Goal: Task Accomplishment & Management: Complete application form

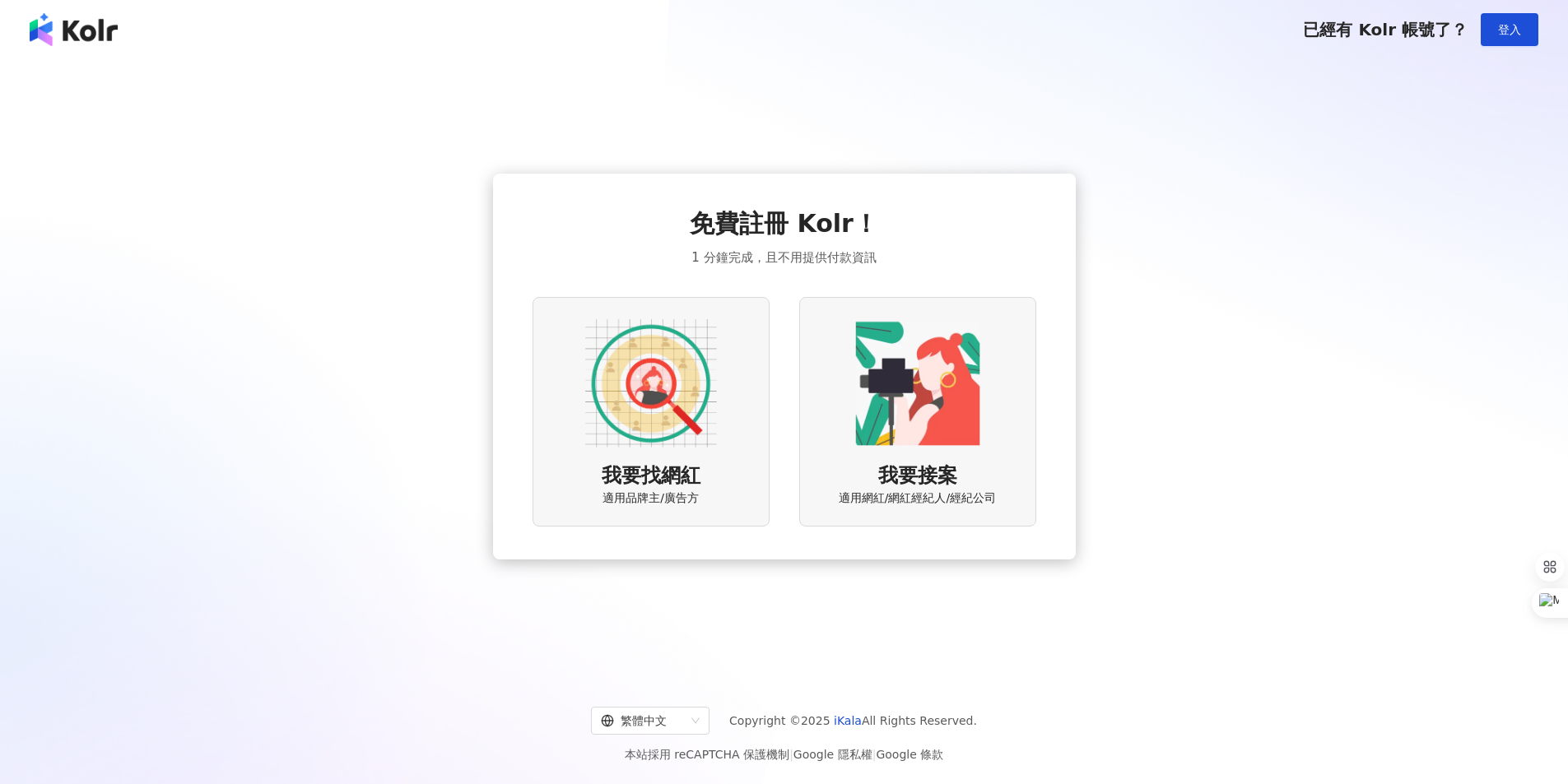
click at [656, 495] on span "適用品牌主/廣告方" at bounding box center [651, 499] width 96 height 17
click at [618, 368] on img at bounding box center [651, 383] width 132 height 132
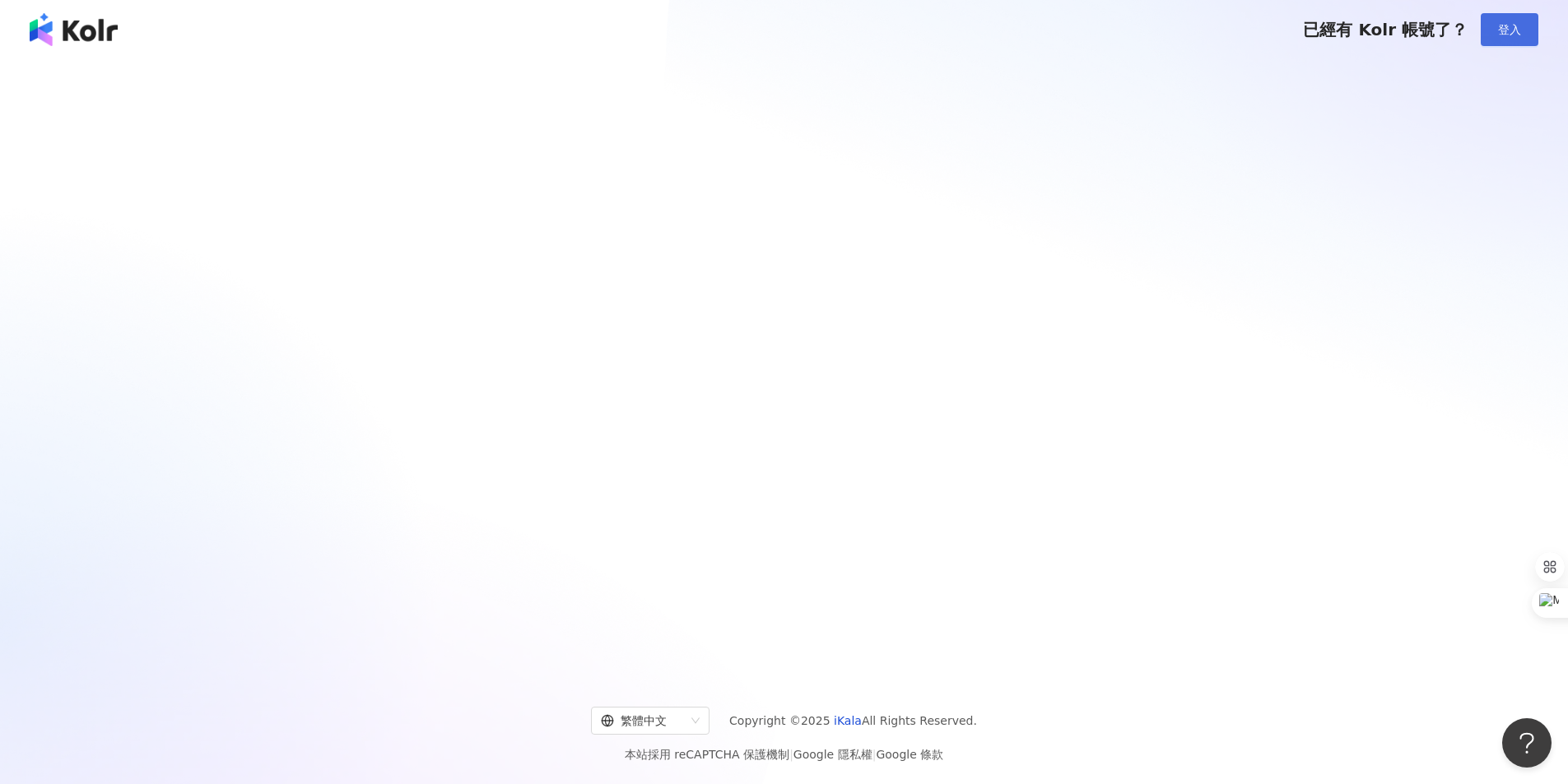
click at [1504, 33] on span "登入" at bounding box center [1509, 30] width 23 height 13
click at [1135, 72] on div at bounding box center [784, 72] width 1529 height 0
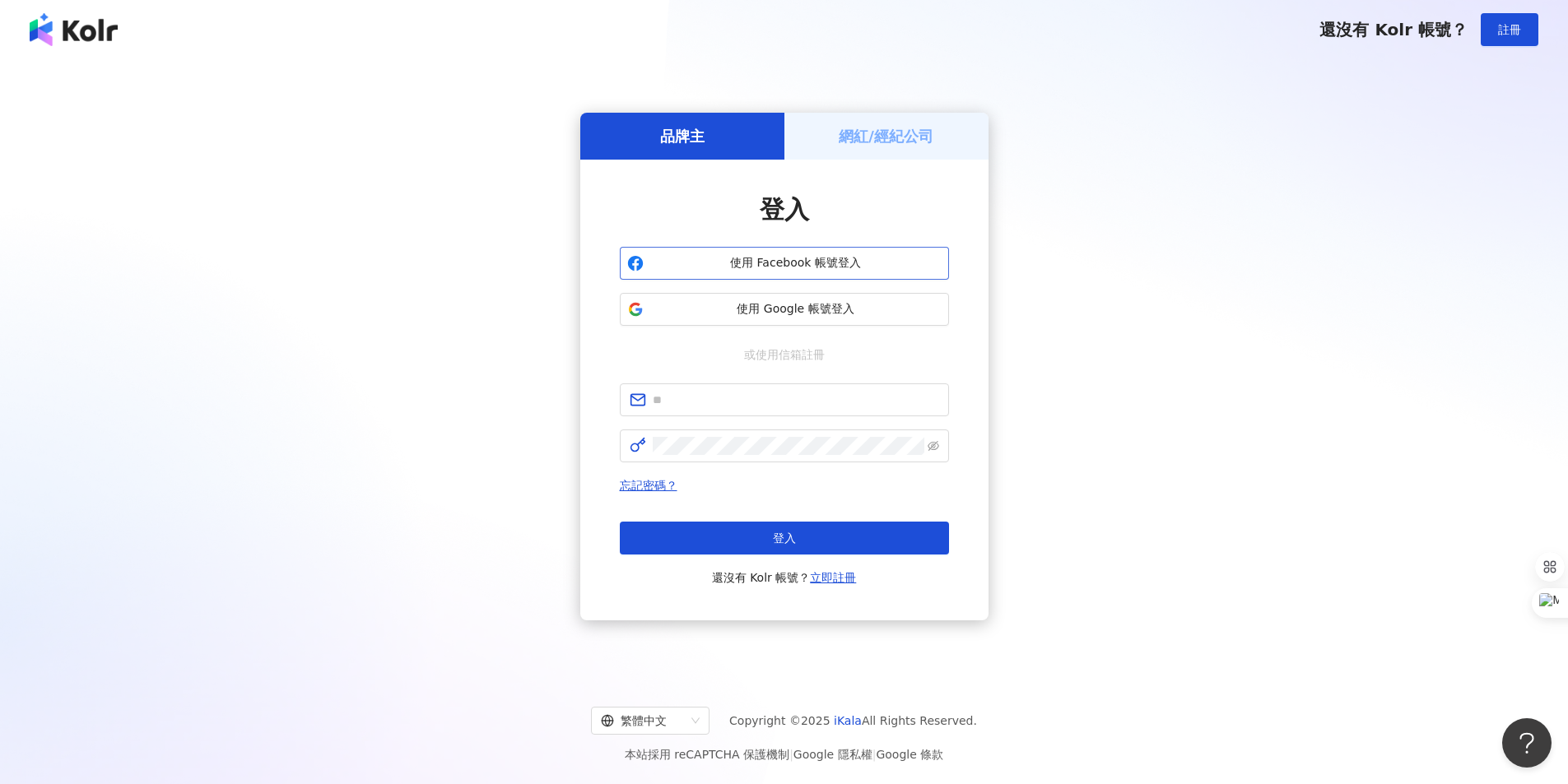
click at [801, 259] on span "使用 Facebook 帳號登入" at bounding box center [796, 264] width 291 height 17
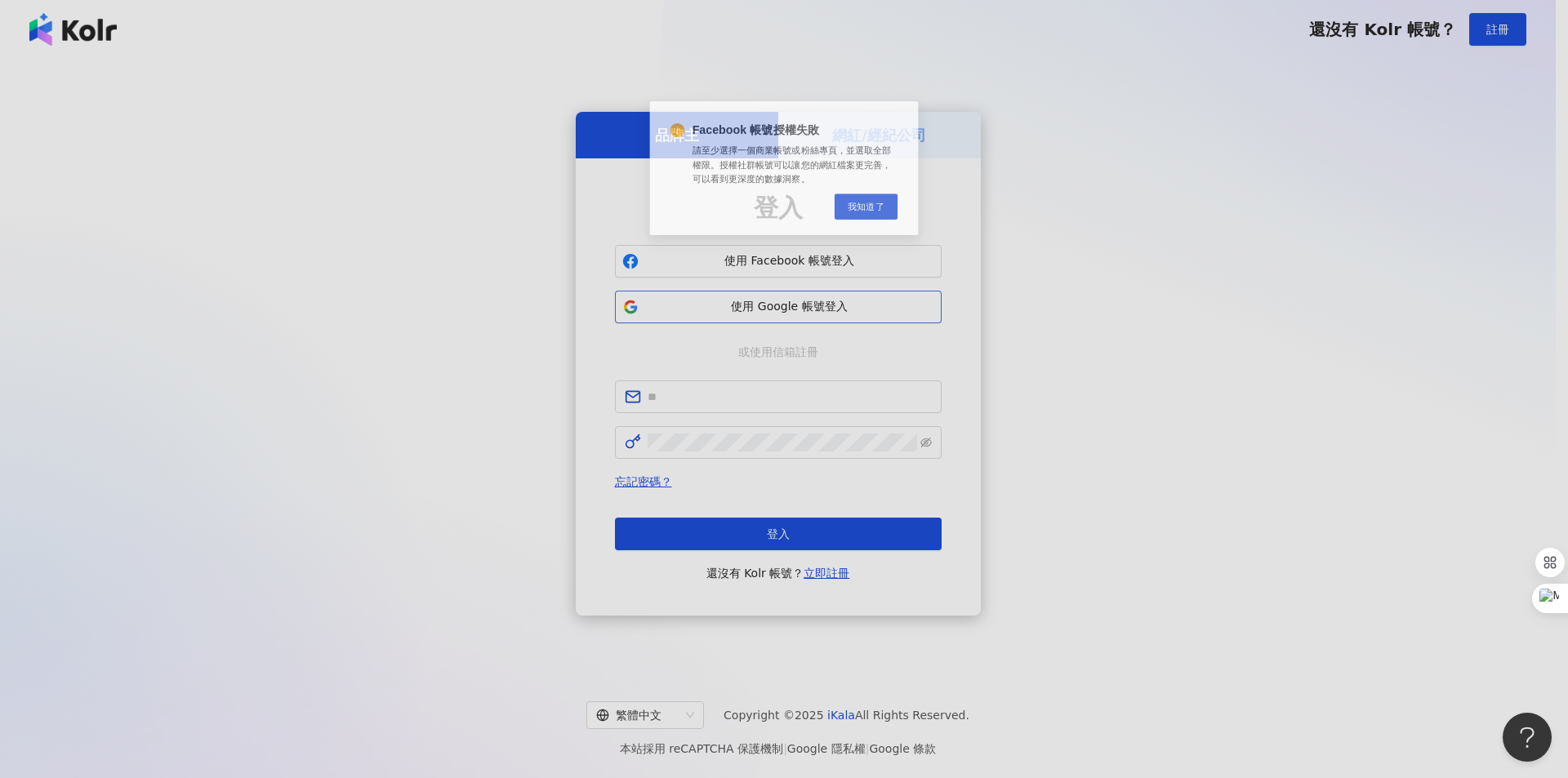
click at [850, 308] on div "Facebook 帳號授權失敗 請至少選擇一個商業帳號或粉絲專頁，並選取全部權限。授權社群帳號可以讓您的網紅檔案更完善，可以看到更深度的數據洞察。 Cance…" at bounding box center [784, 389] width 1568 height 778
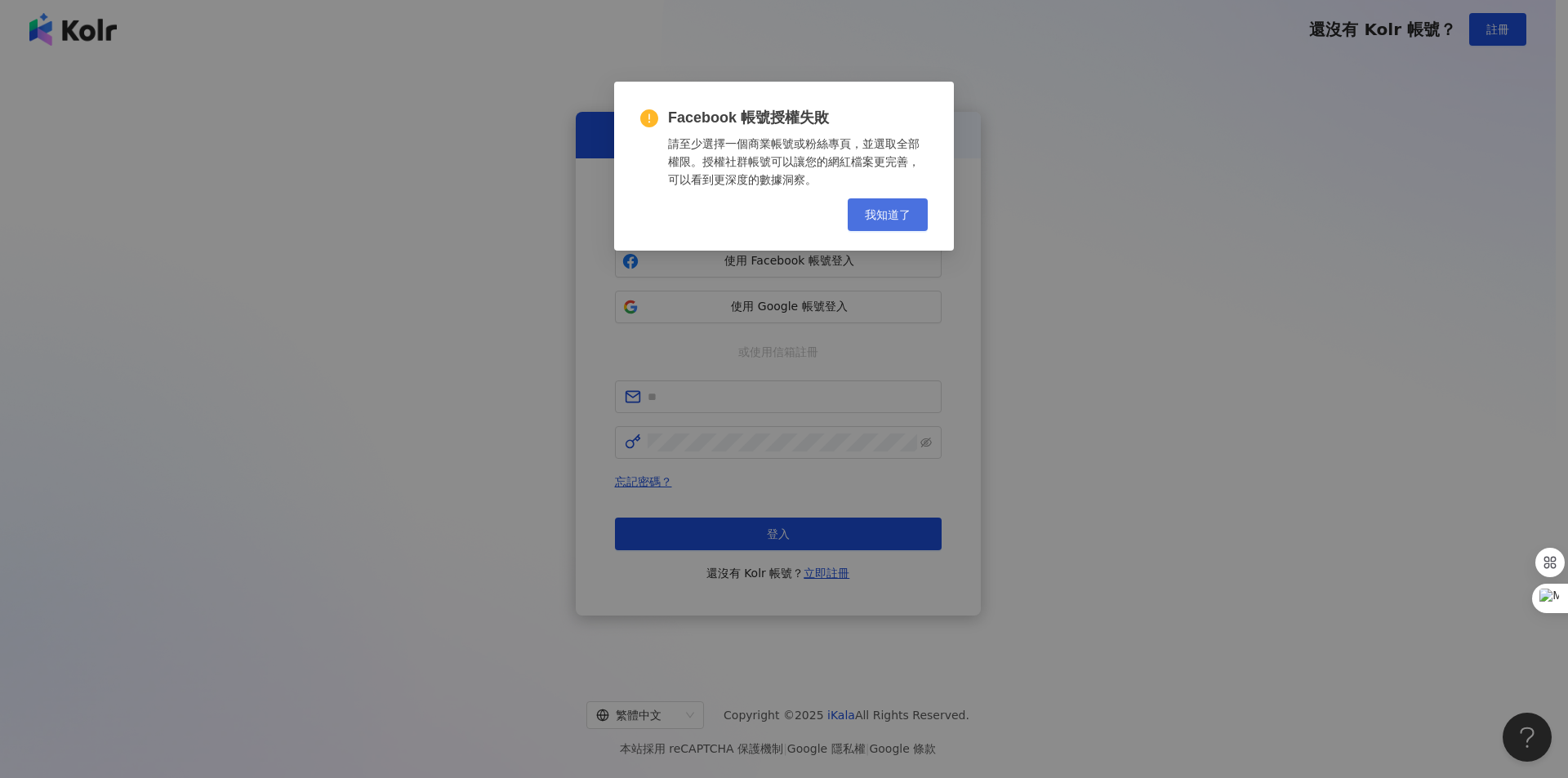
click at [872, 224] on button "我知道了" at bounding box center [888, 214] width 80 height 32
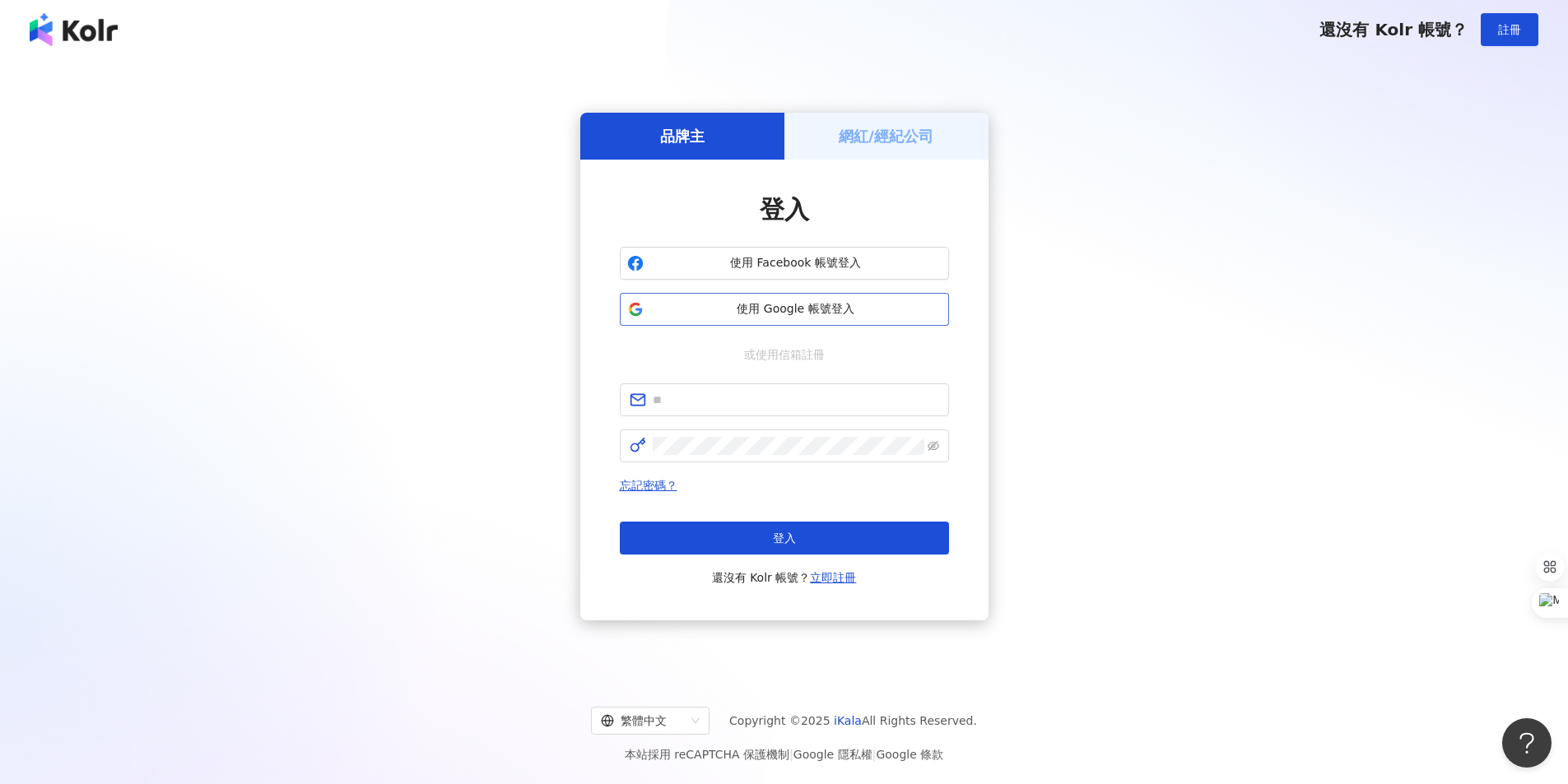
click at [861, 294] on button "使用 Google 帳號登入" at bounding box center [784, 309] width 330 height 33
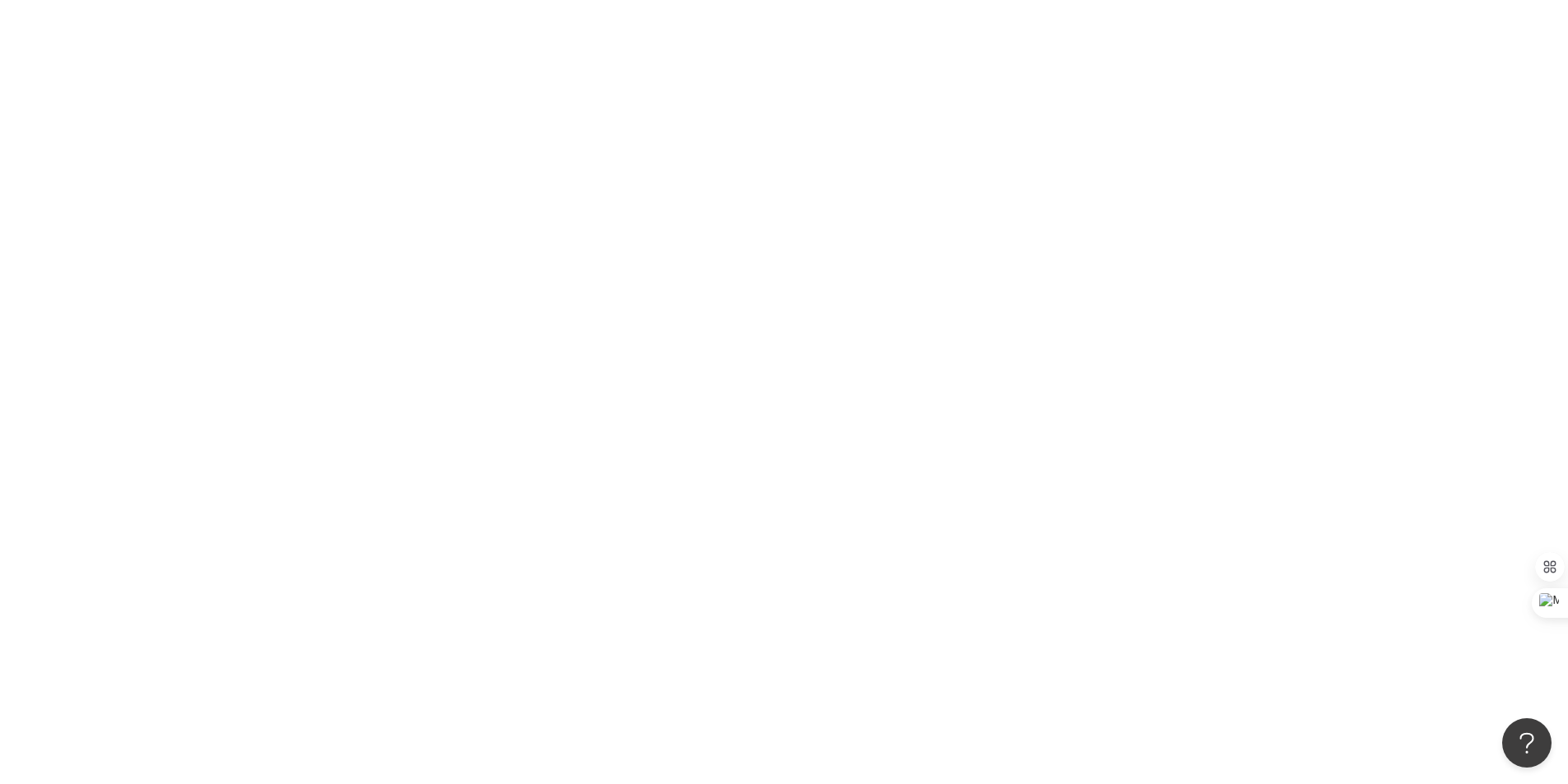
scroll to position [76, 0]
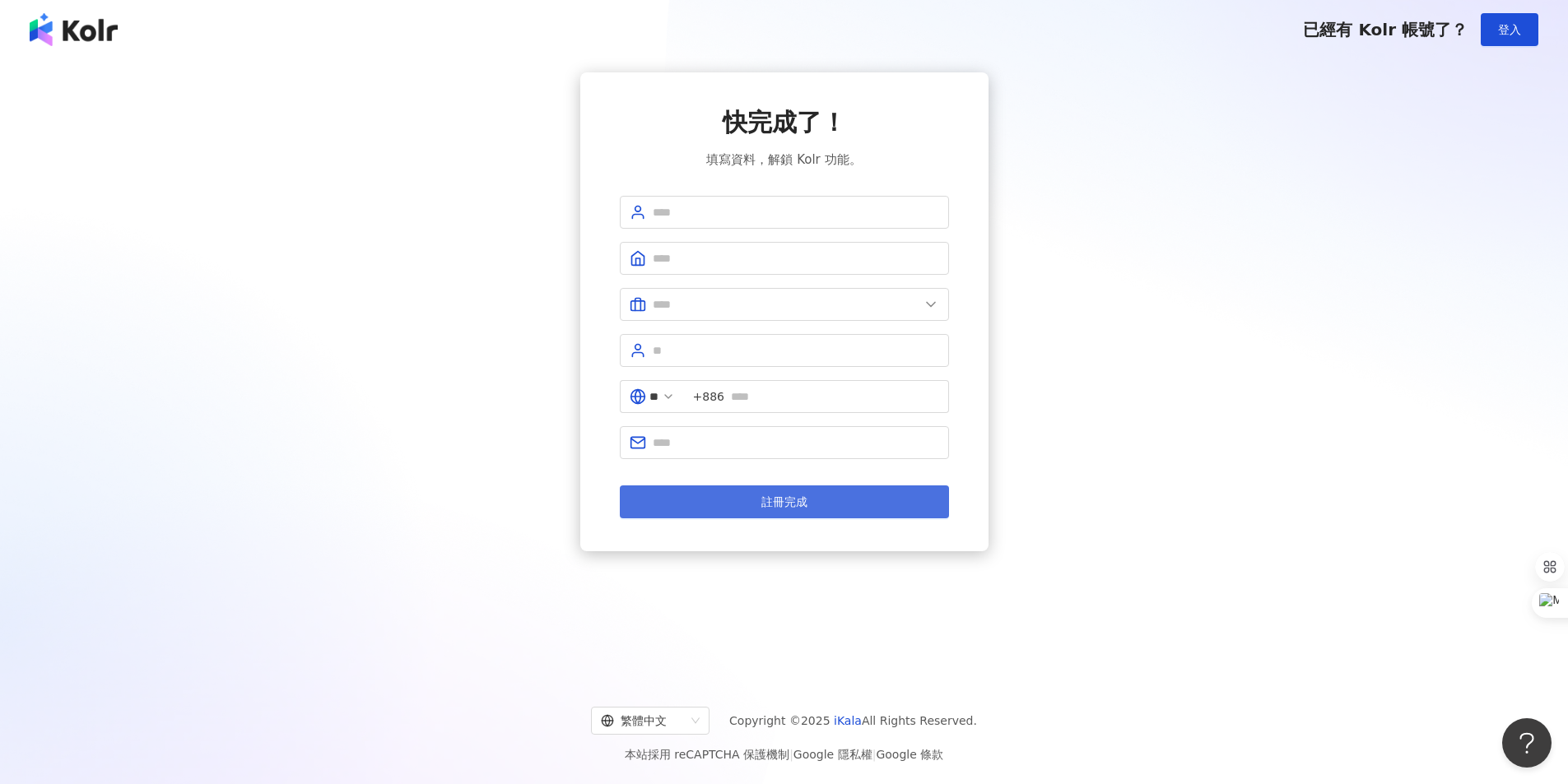
click at [827, 515] on button "註冊完成" at bounding box center [784, 501] width 330 height 33
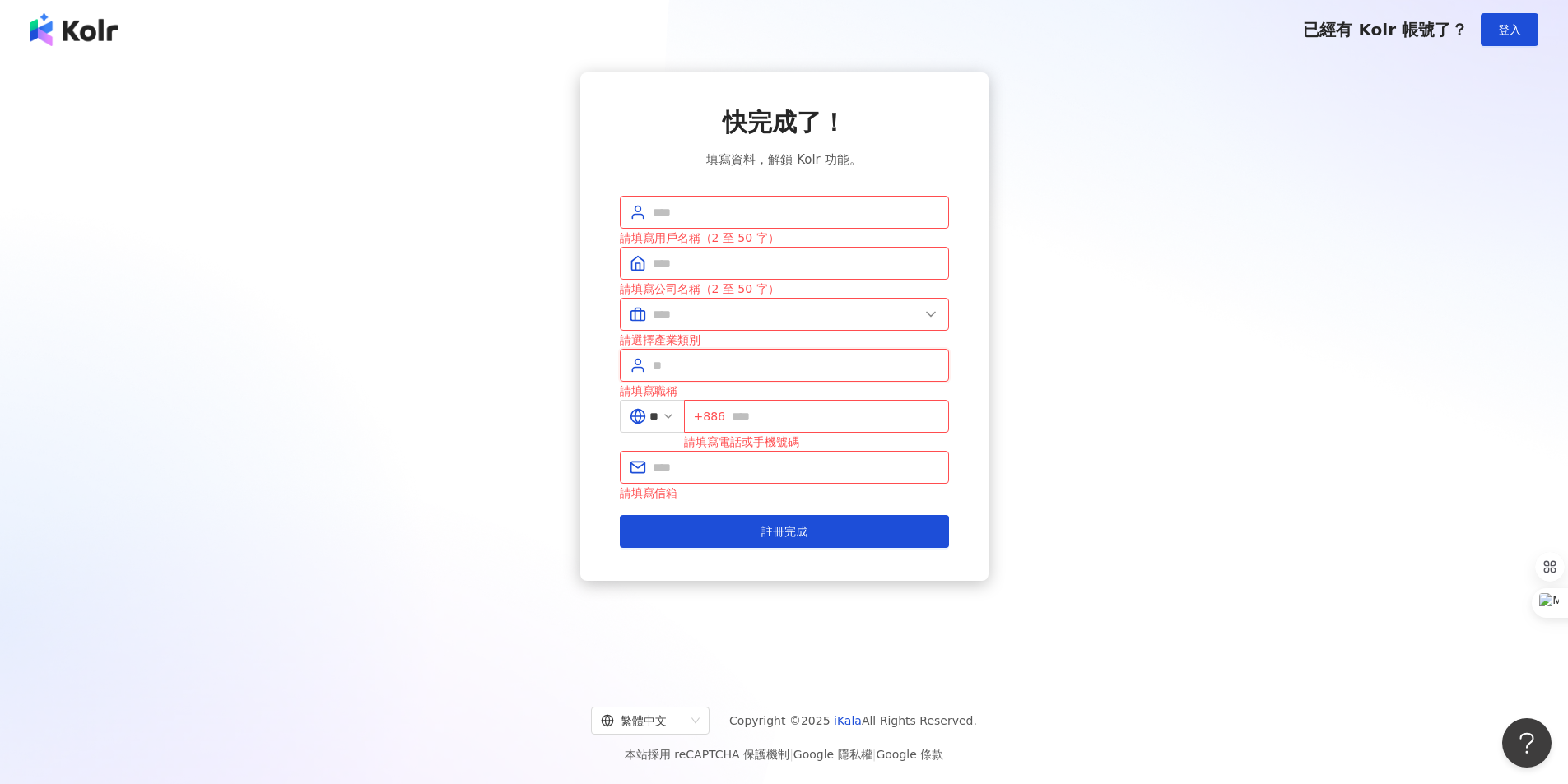
click at [814, 370] on input "text" at bounding box center [796, 365] width 286 height 18
click at [839, 325] on span at bounding box center [784, 313] width 330 height 33
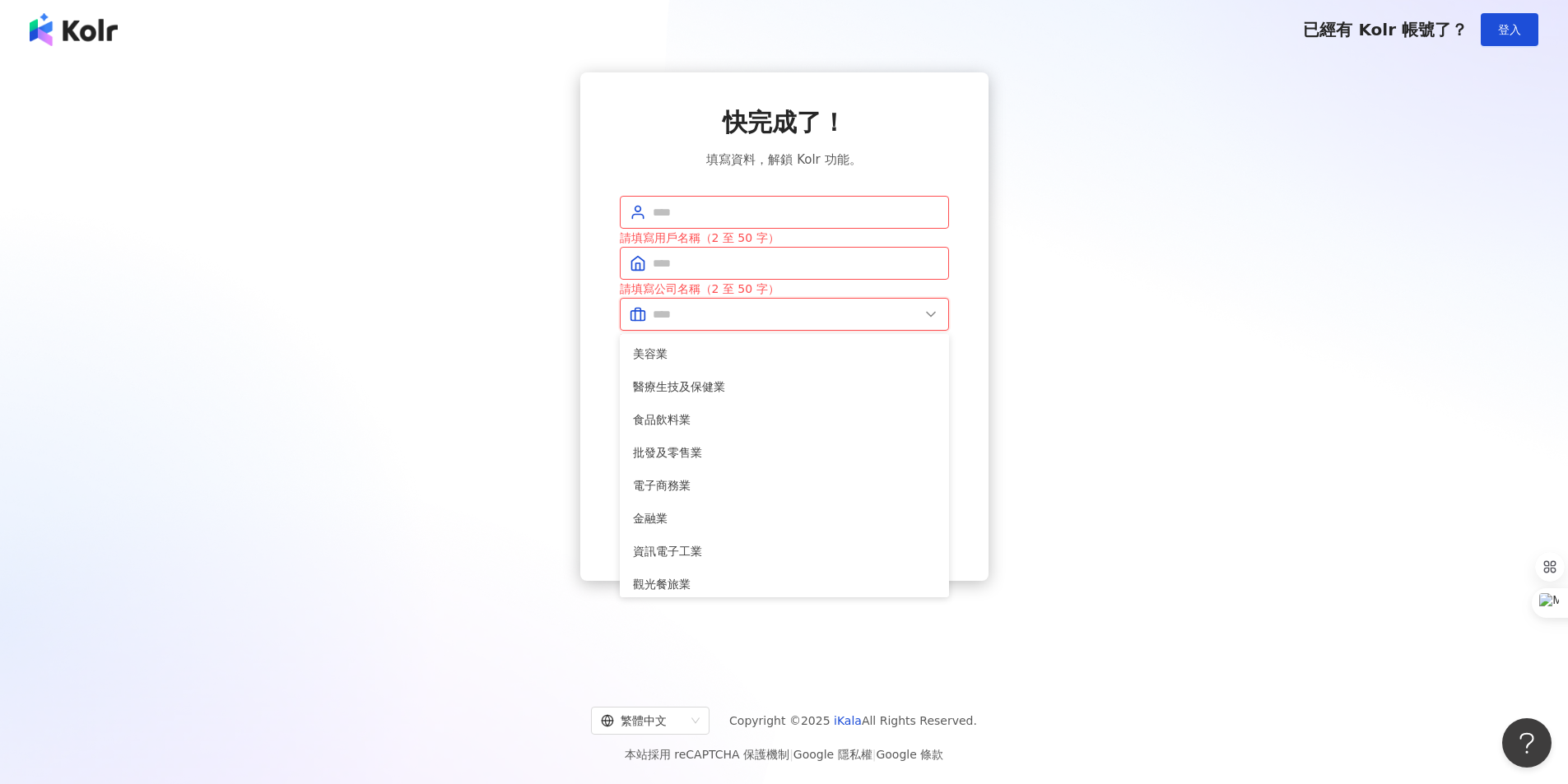
click at [843, 318] on input "text" at bounding box center [785, 313] width 267 height 18
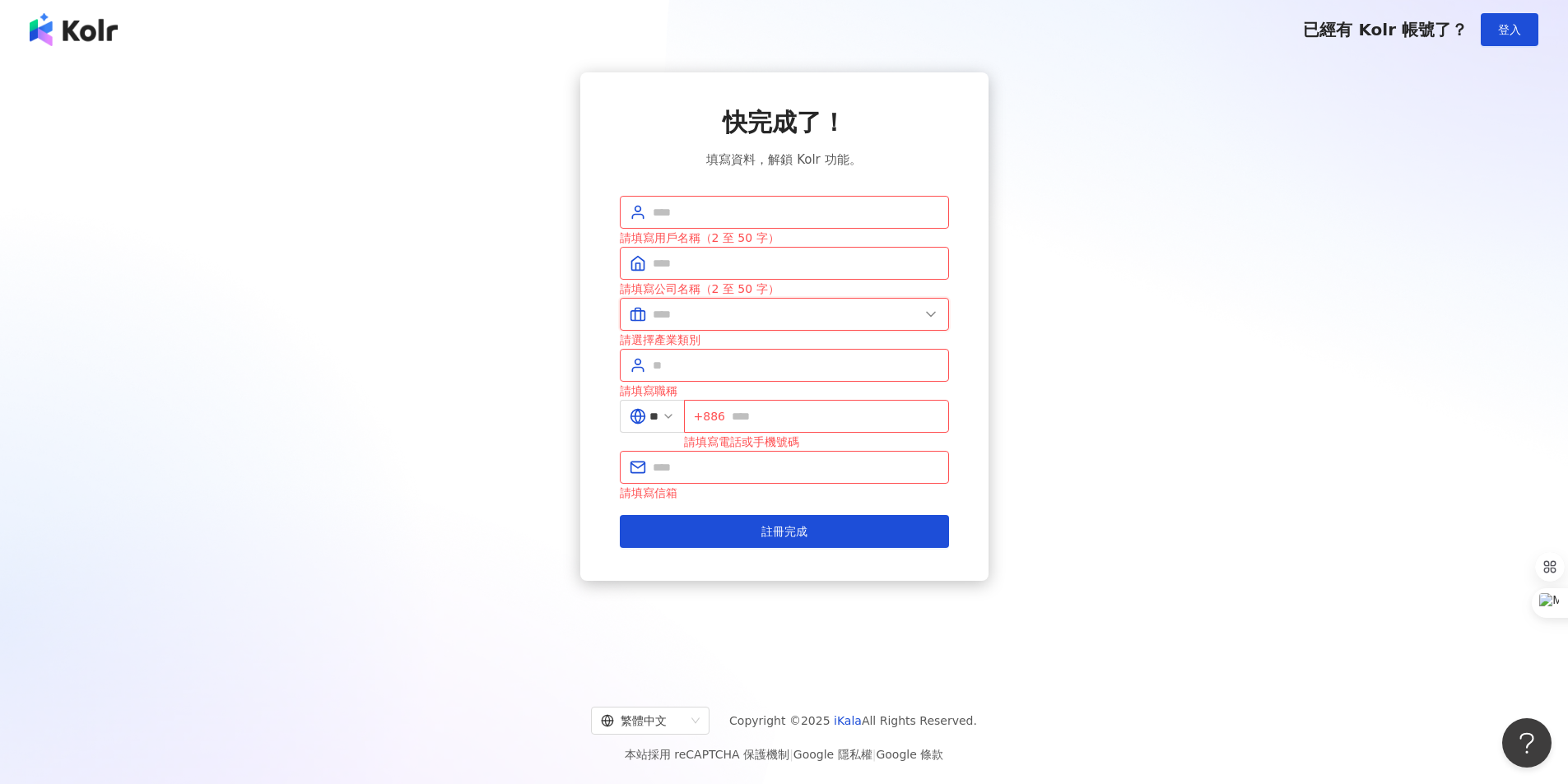
click at [843, 318] on input "text" at bounding box center [785, 313] width 267 height 18
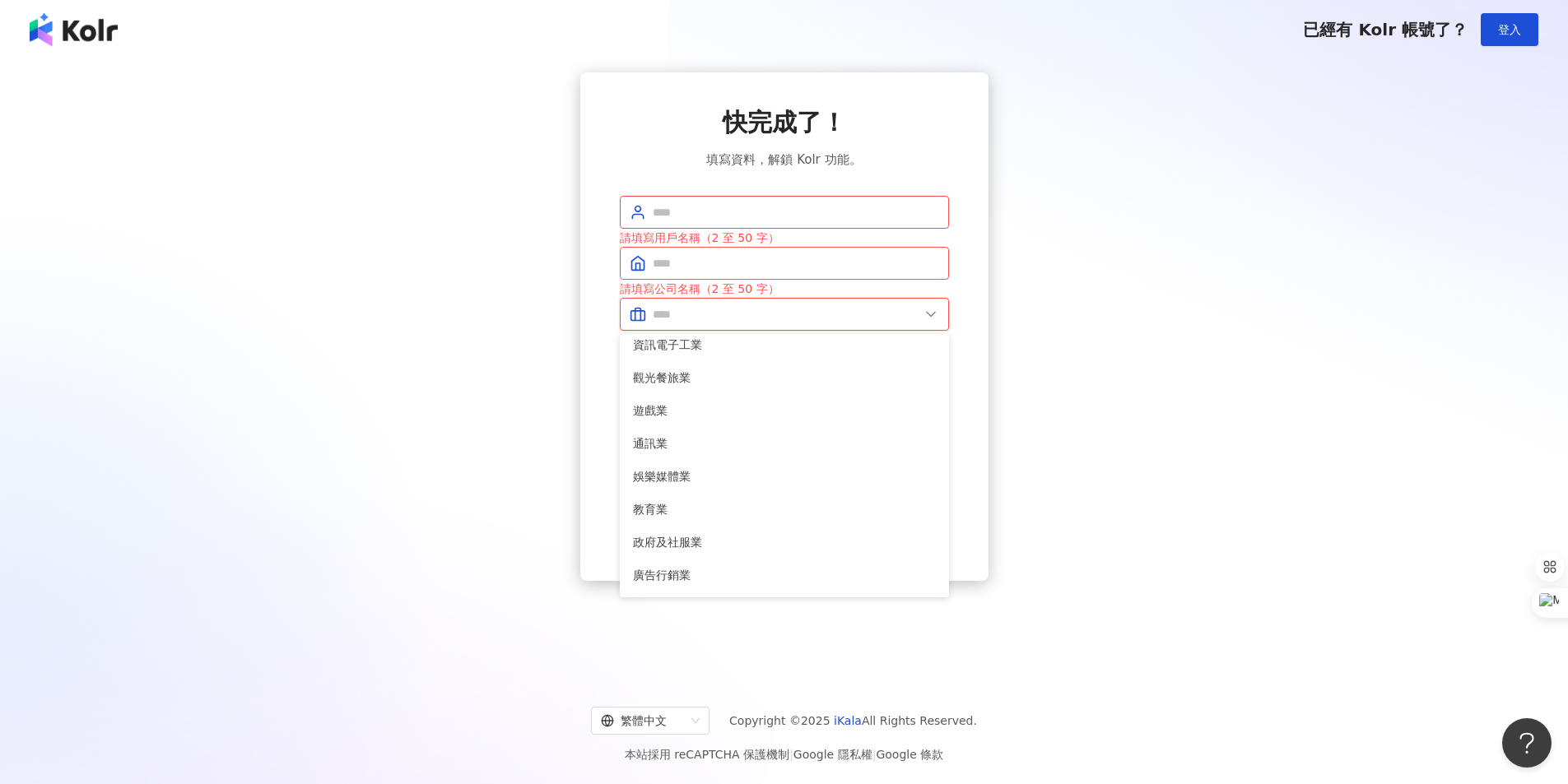
scroll to position [329, 0]
click at [767, 364] on li "娛樂媒體業" at bounding box center [784, 353] width 323 height 33
type input "*****"
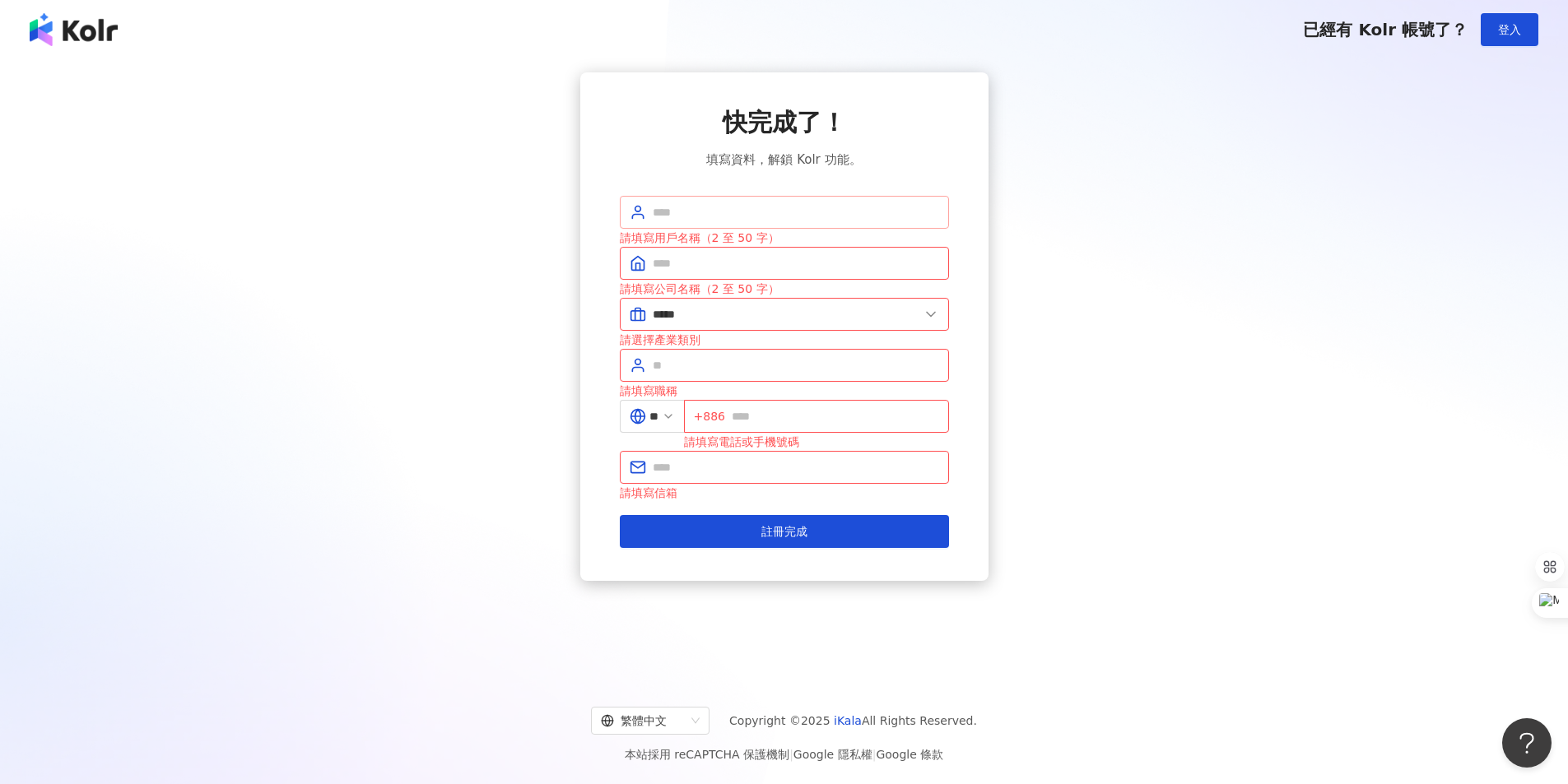
click at [855, 222] on span at bounding box center [784, 211] width 330 height 33
type input "*"
click at [756, 463] on input "text" at bounding box center [796, 467] width 286 height 18
type input "**********"
click at [767, 419] on input "text" at bounding box center [836, 415] width 208 height 18
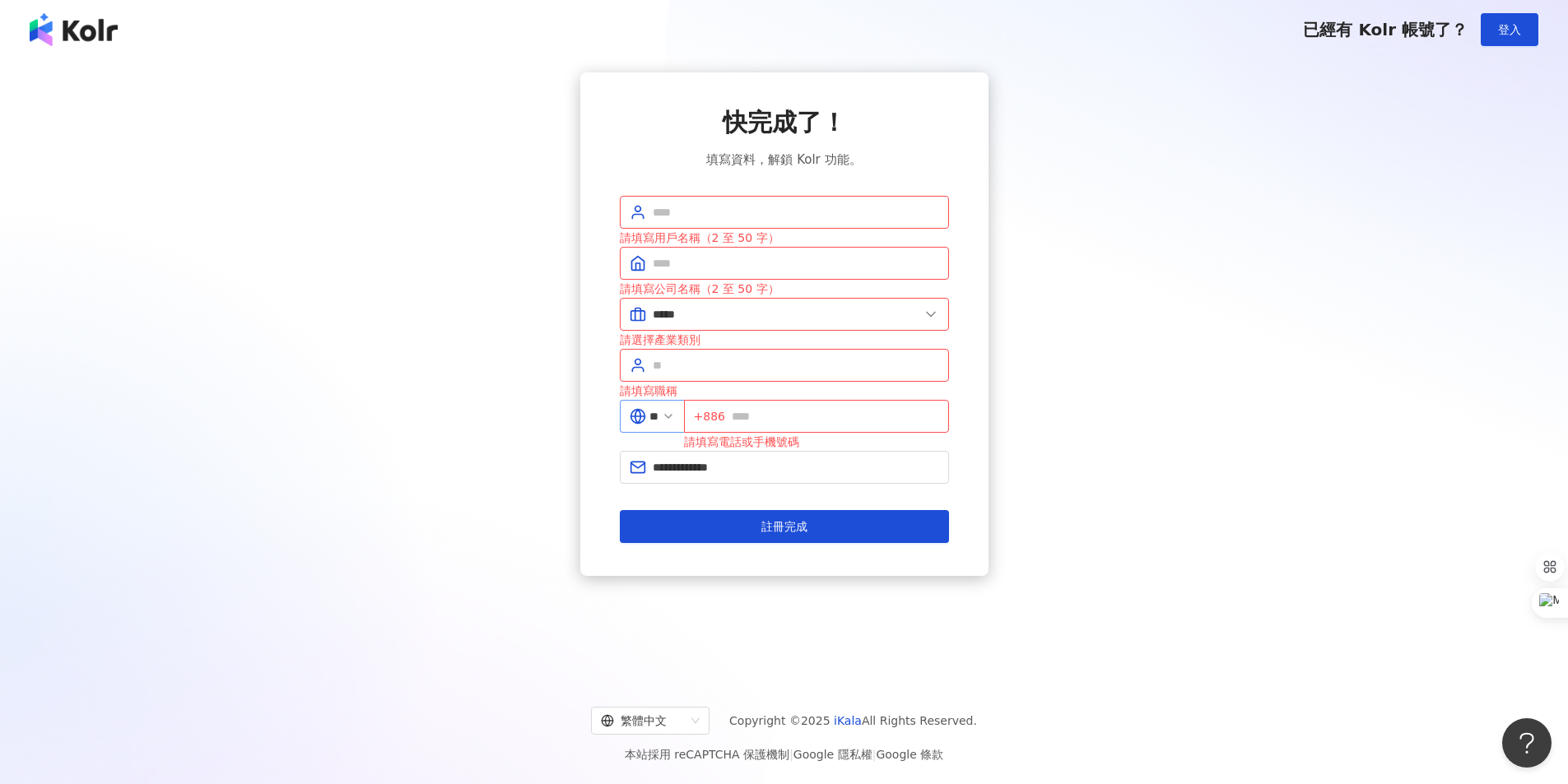
click at [675, 421] on icon at bounding box center [668, 416] width 13 height 13
click at [658, 407] on input "**" at bounding box center [654, 415] width 9 height 18
drag, startPoint x: 630, startPoint y: 528, endPoint x: 631, endPoint y: 516, distance: 12.0
click at [630, 528] on div "香港" at bounding box center [593, 530] width 158 height 30
type input "**"
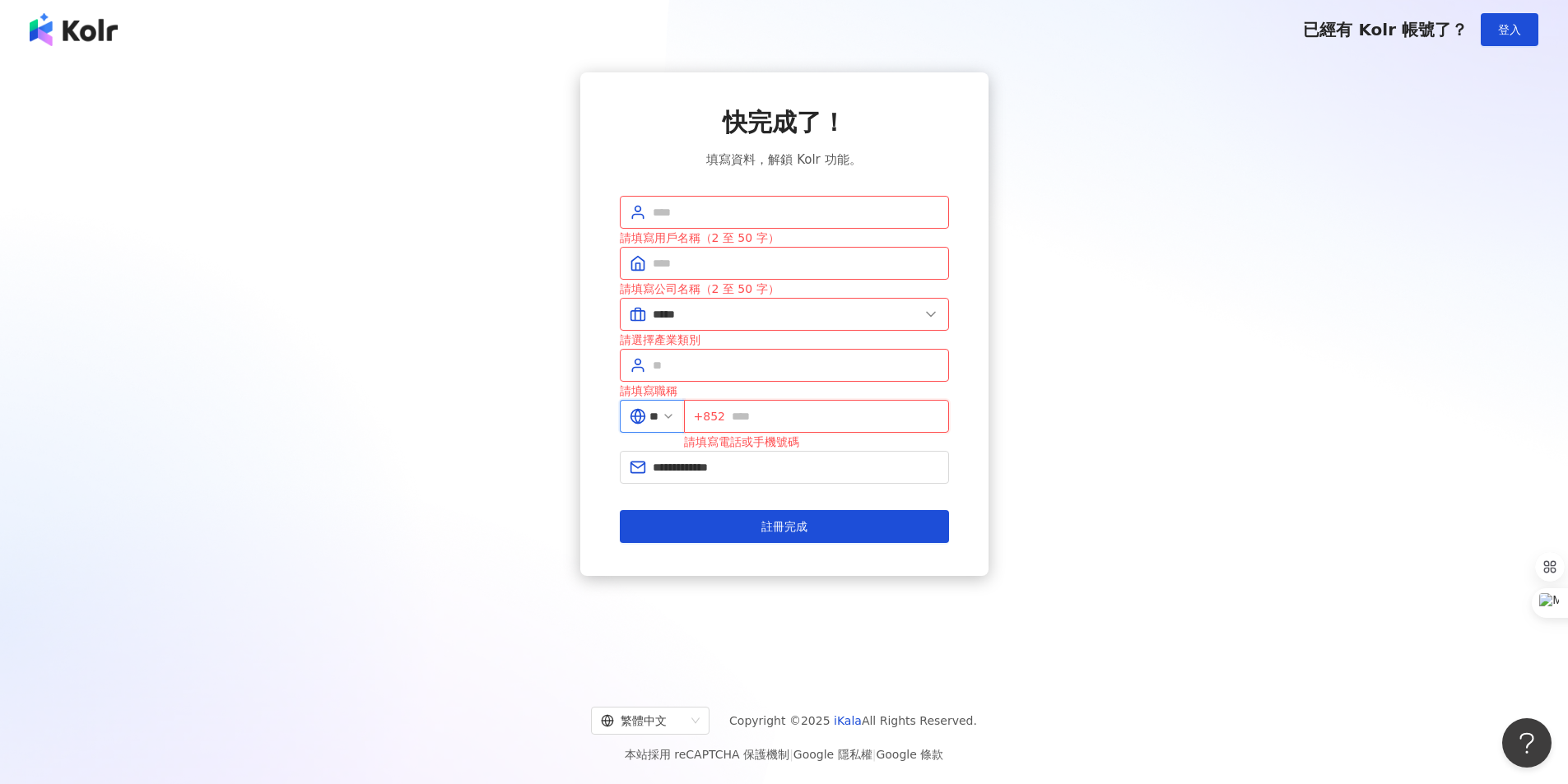
click at [770, 419] on input "text" at bounding box center [836, 415] width 208 height 18
click at [772, 417] on input "**" at bounding box center [836, 415] width 208 height 18
type input "*"
type input "********"
click at [764, 363] on input "text" at bounding box center [796, 365] width 286 height 18
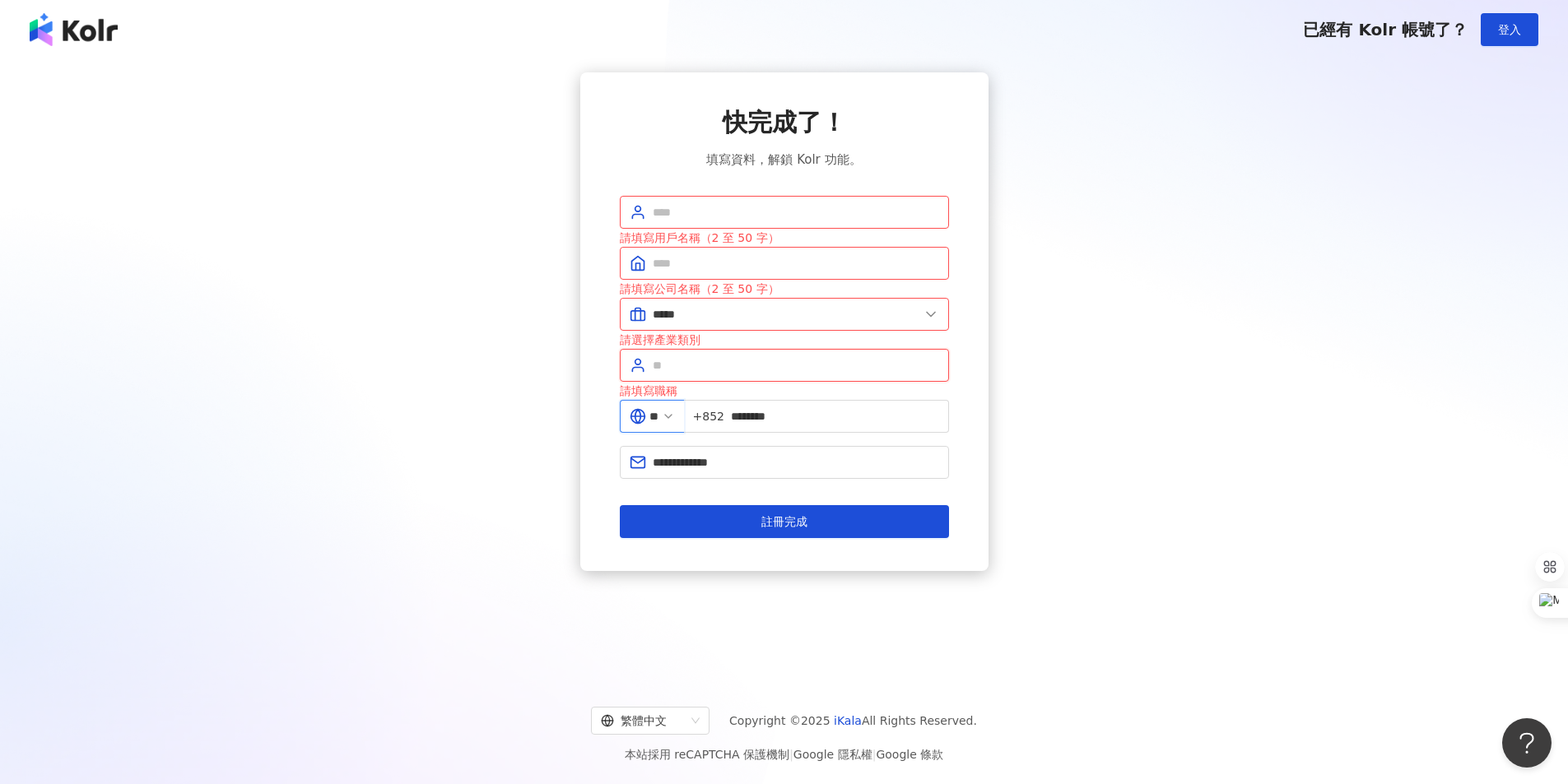
type input "*"
drag, startPoint x: 1312, startPoint y: 543, endPoint x: 1031, endPoint y: 500, distance: 284.3
click at [1312, 543] on div "**********" at bounding box center [784, 321] width 1529 height 499
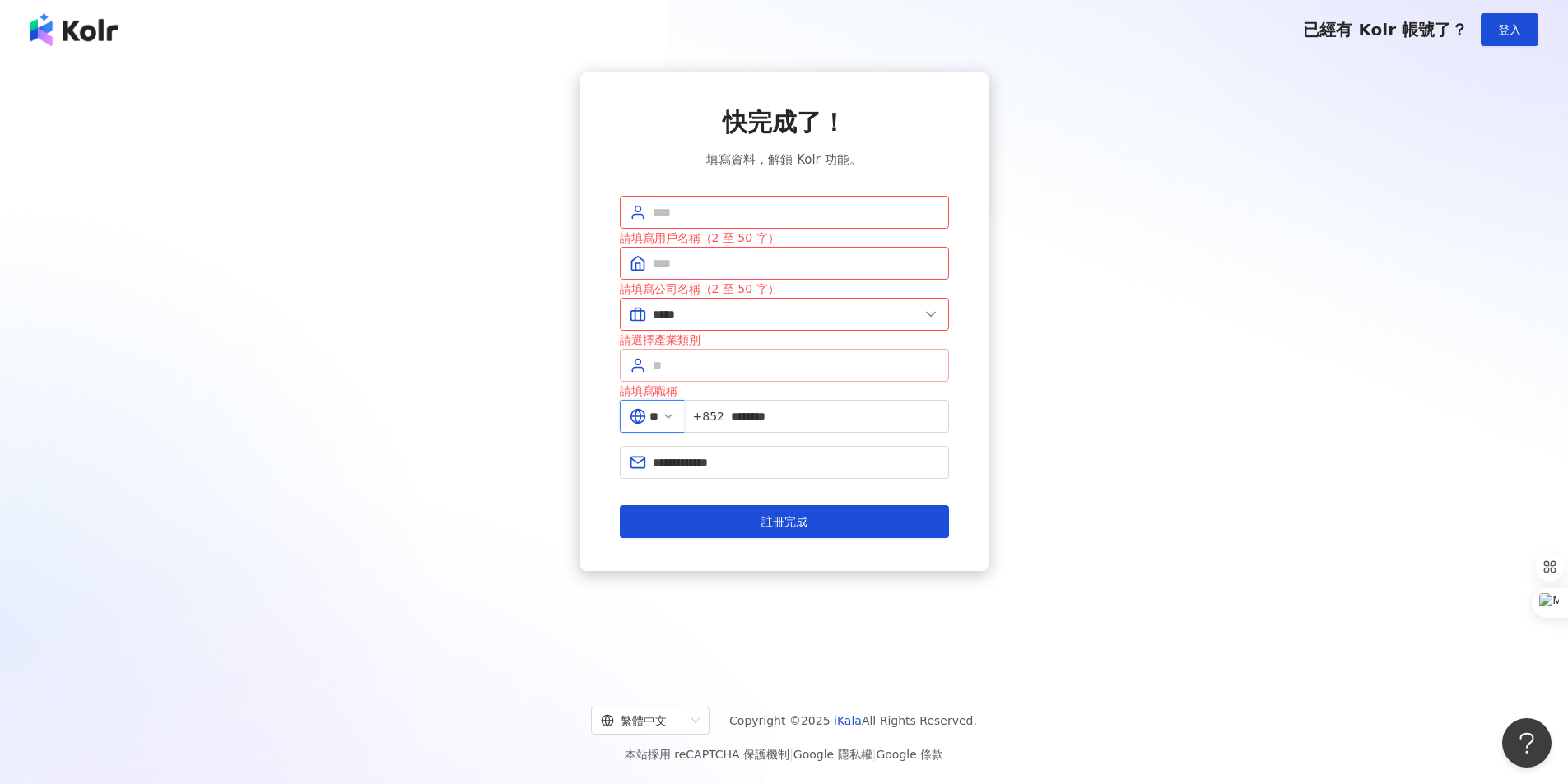
click at [689, 354] on span at bounding box center [784, 365] width 330 height 33
click at [733, 214] on input "text" at bounding box center [796, 211] width 286 height 18
type input "*"
type input "******"
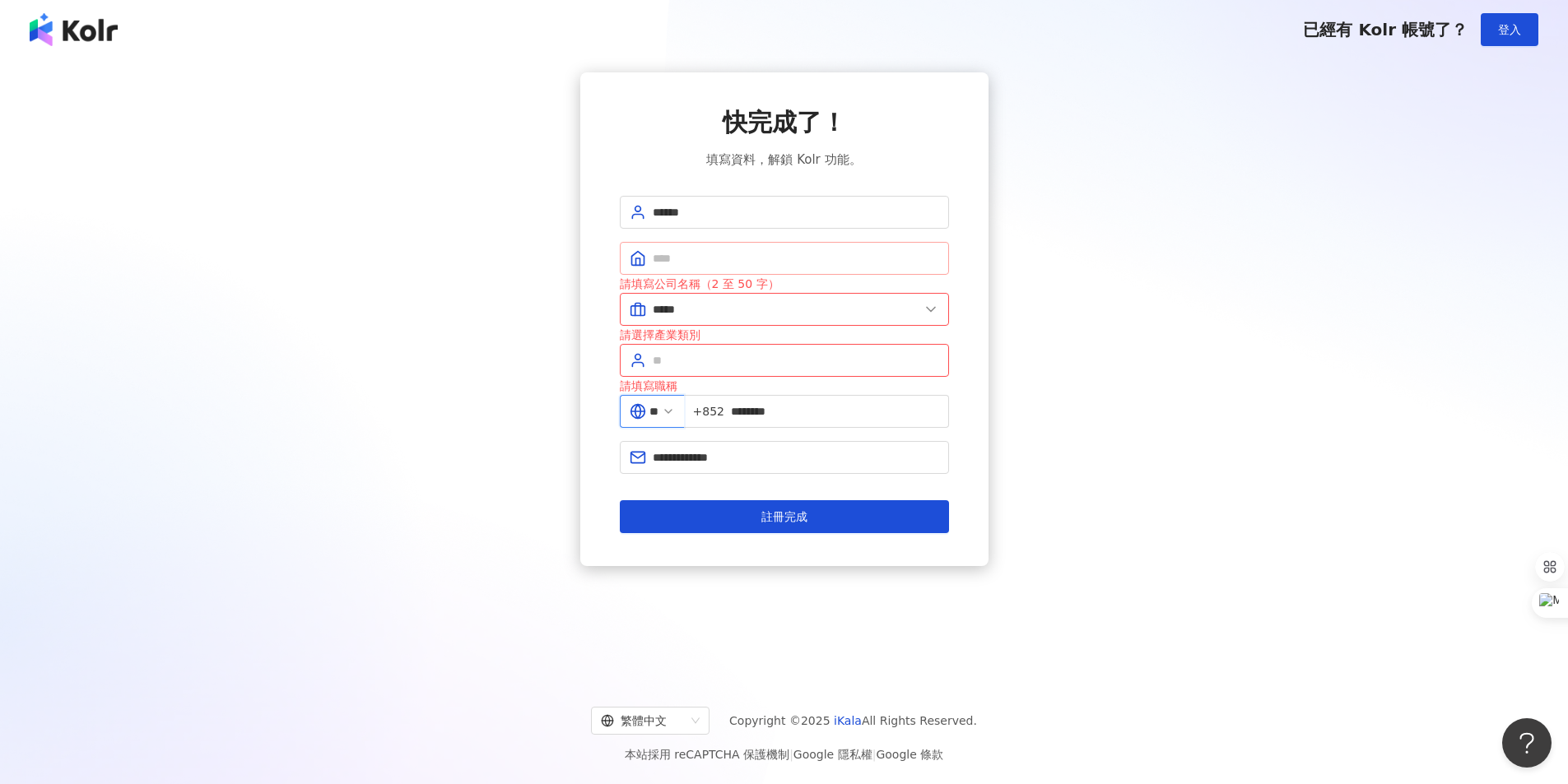
click at [765, 268] on span at bounding box center [784, 257] width 330 height 33
type input "***"
drag, startPoint x: 767, startPoint y: 508, endPoint x: 764, endPoint y: 477, distance: 31.1
click at [767, 508] on button "註冊完成" at bounding box center [784, 516] width 330 height 33
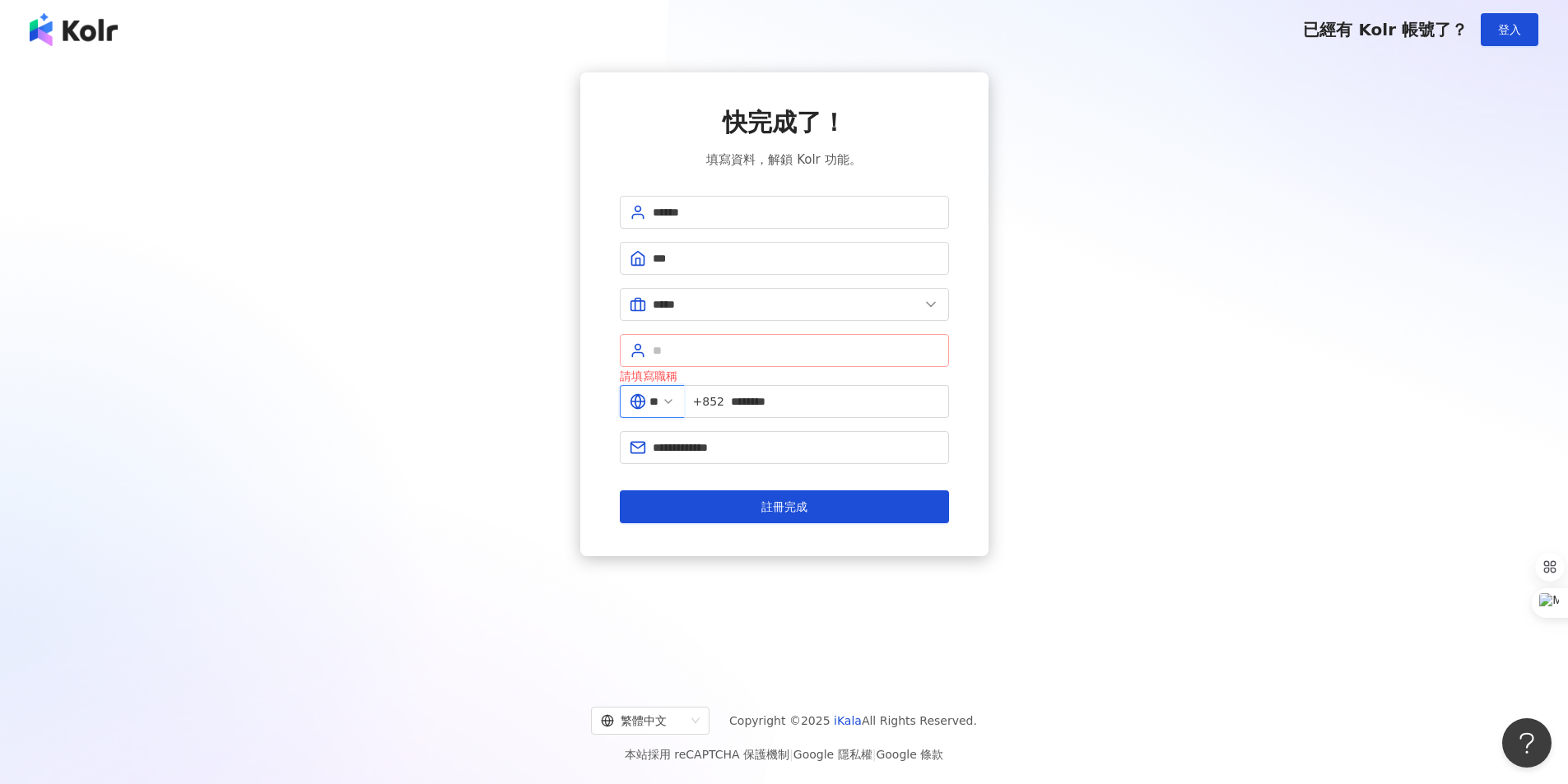
click at [761, 359] on span at bounding box center [784, 350] width 330 height 33
type input "*****"
click at [887, 501] on button "註冊完成" at bounding box center [784, 506] width 330 height 33
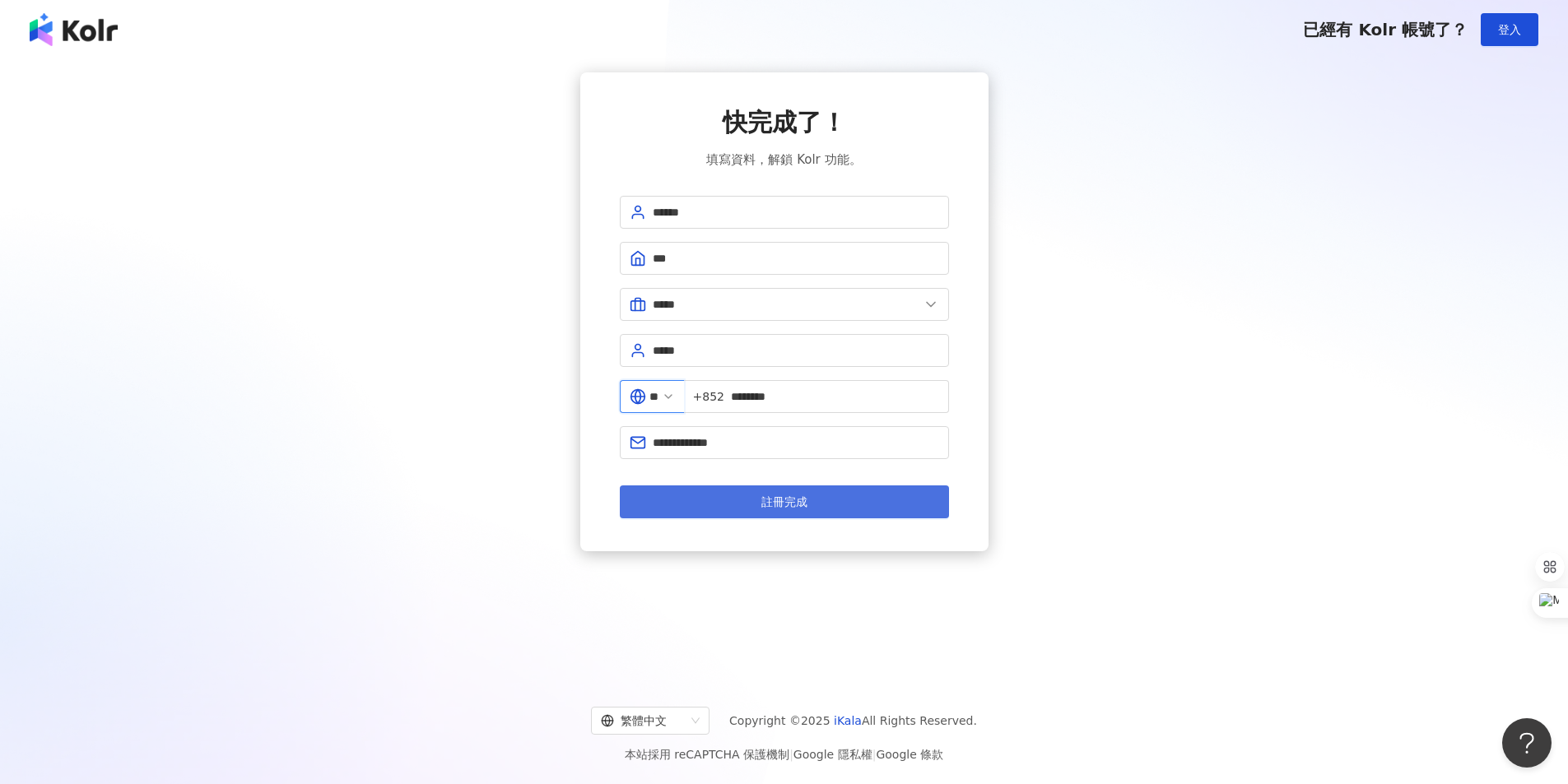
click at [784, 509] on button "註冊完成" at bounding box center [784, 501] width 330 height 33
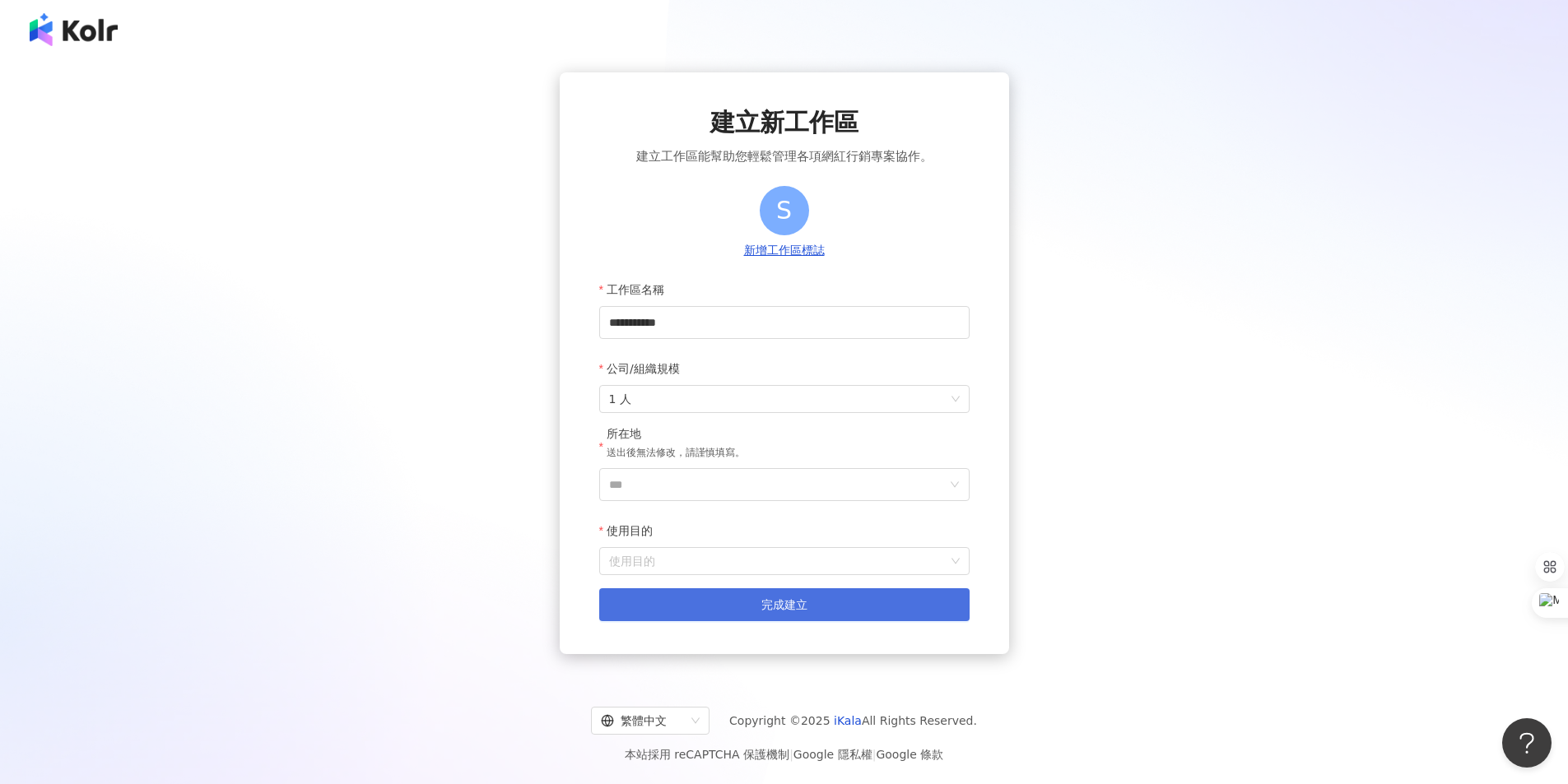
click at [794, 603] on span "完成建立" at bounding box center [784, 604] width 46 height 13
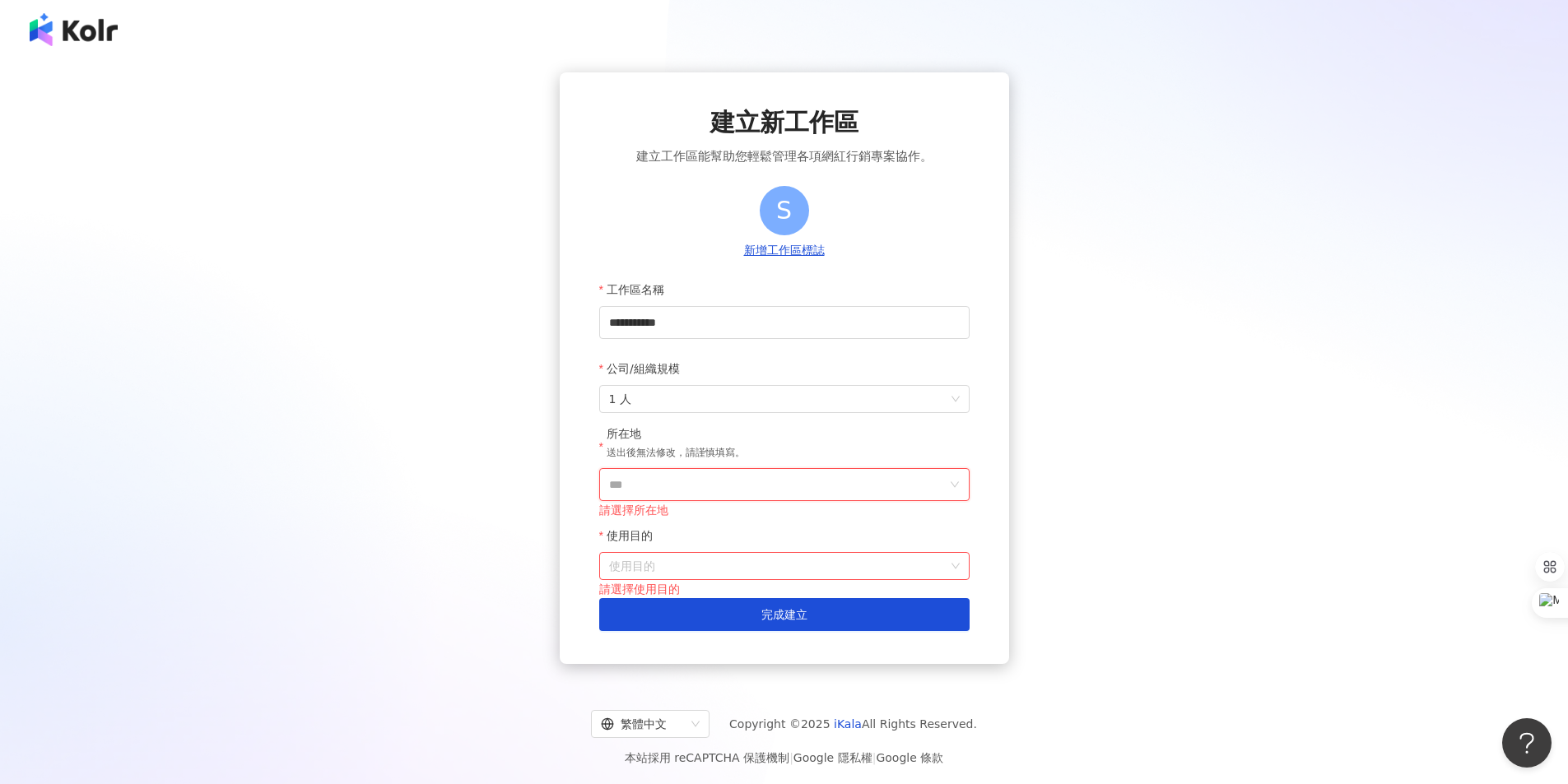
click at [794, 472] on input "***" at bounding box center [778, 484] width 337 height 31
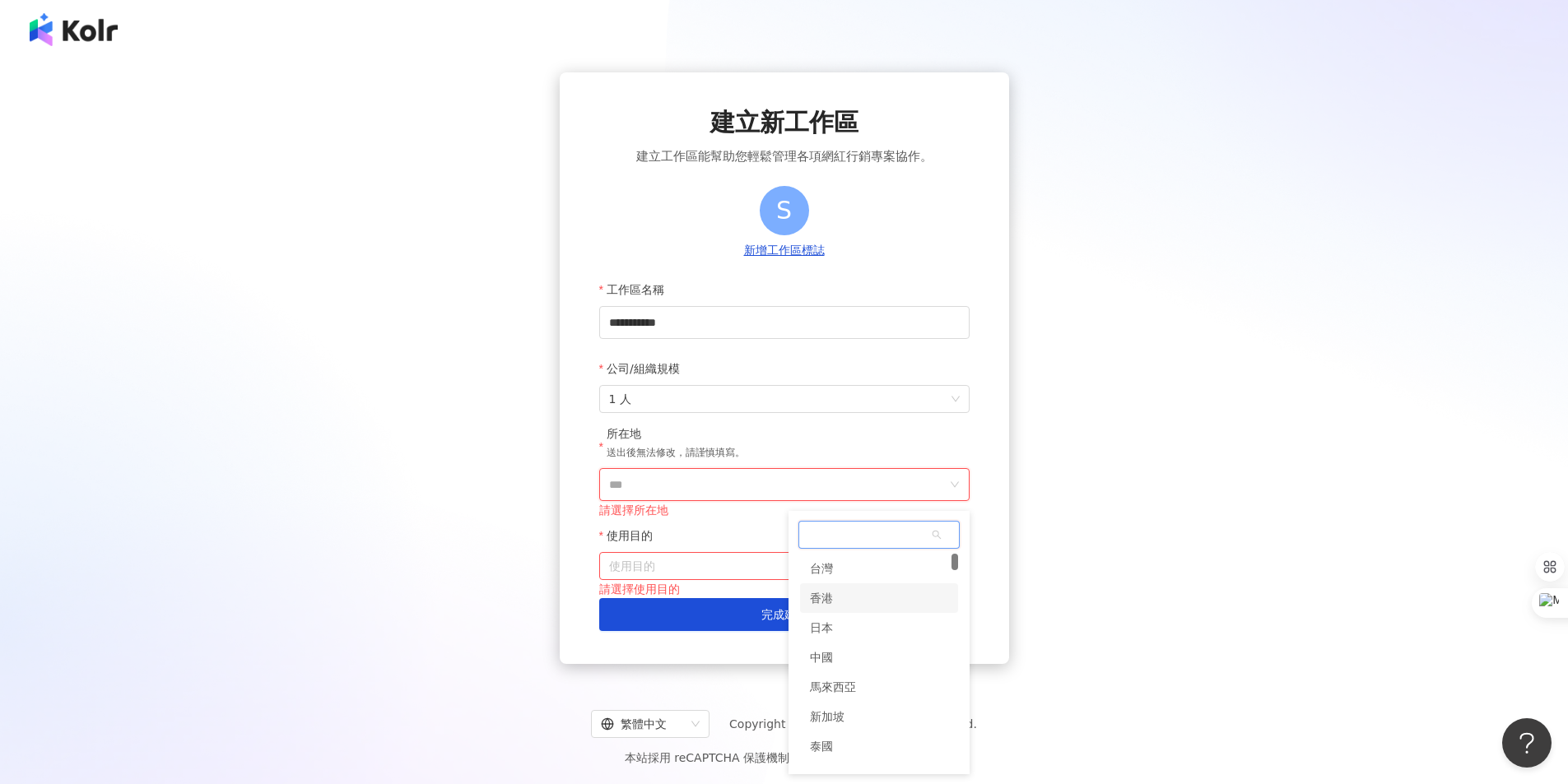
click at [839, 604] on div "香港" at bounding box center [879, 598] width 158 height 30
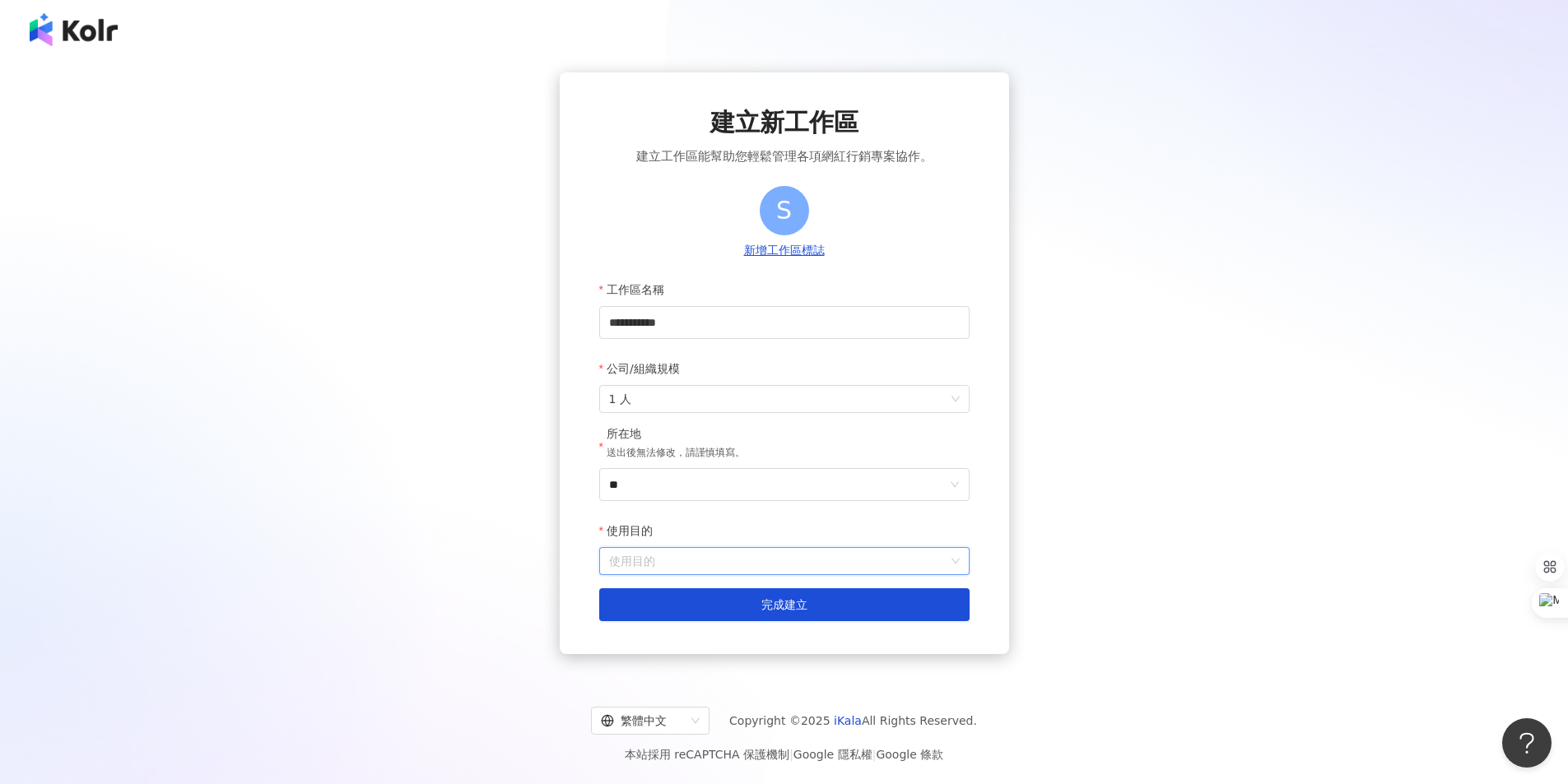
click at [813, 559] on input "使用目的" at bounding box center [784, 561] width 351 height 26
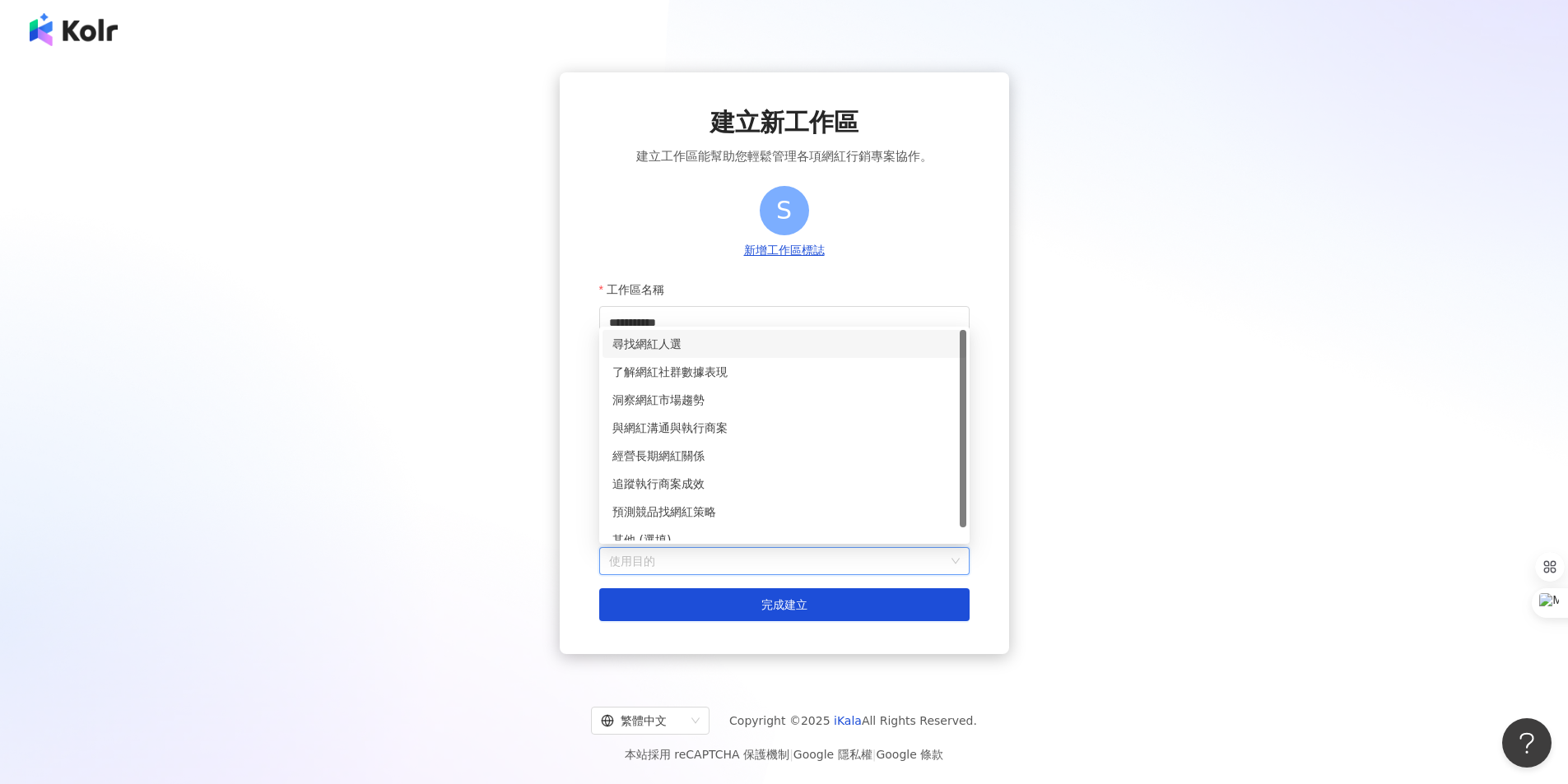
click at [769, 351] on div "尋找網紅人選" at bounding box center [784, 343] width 344 height 18
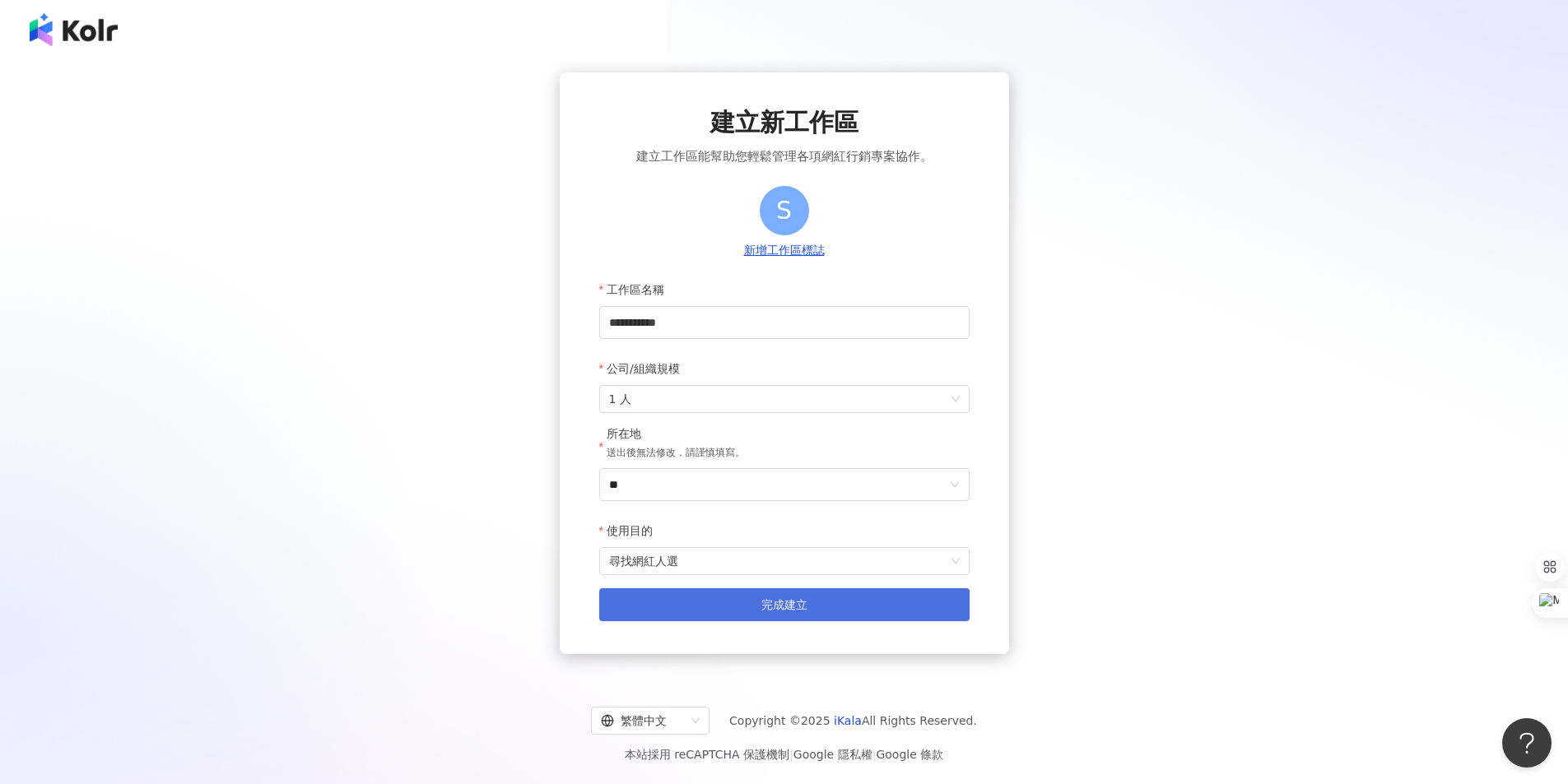
click at [769, 616] on button "完成建立" at bounding box center [784, 604] width 371 height 33
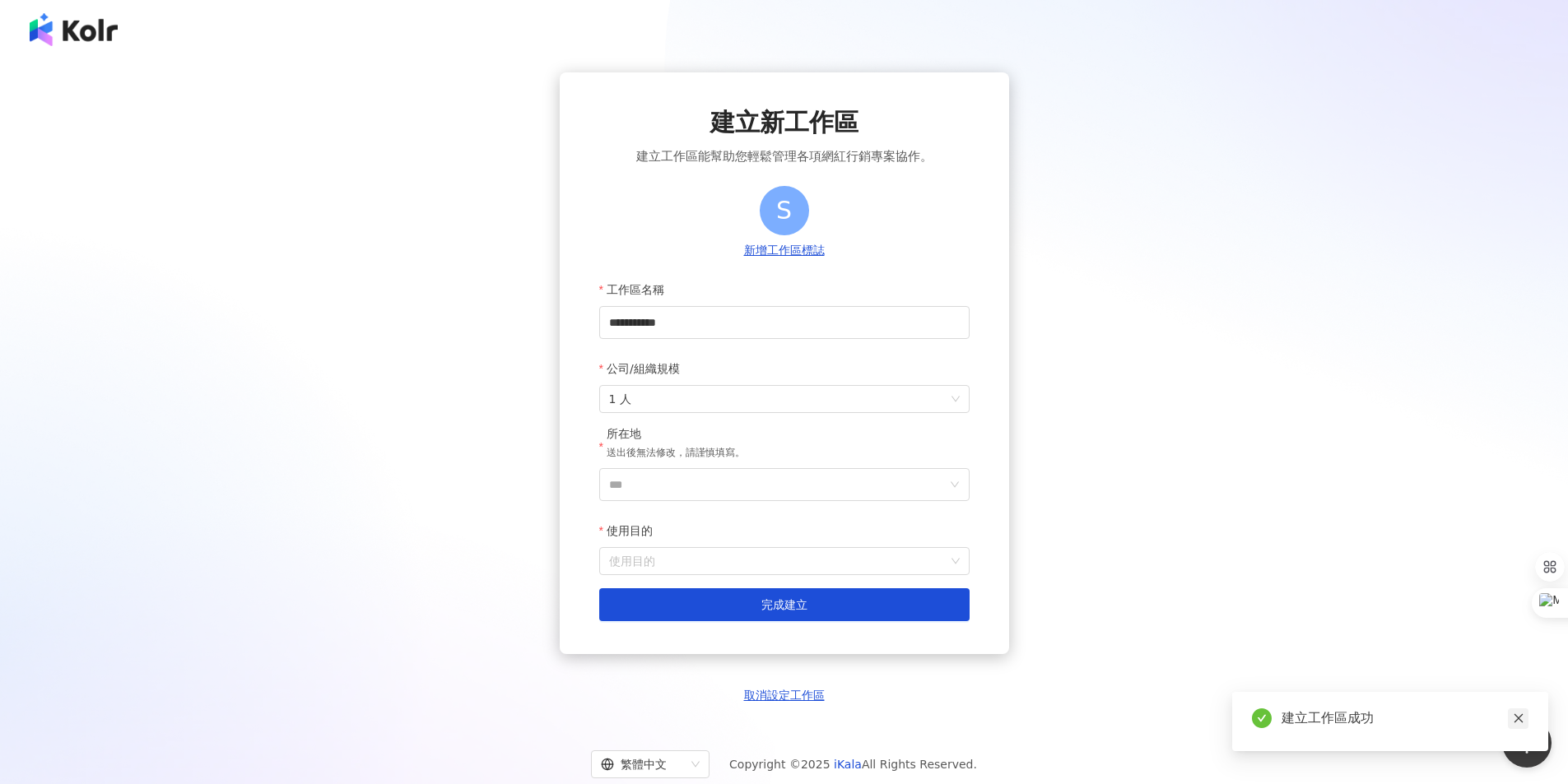
click at [1522, 723] on icon "close" at bounding box center [1518, 718] width 11 height 11
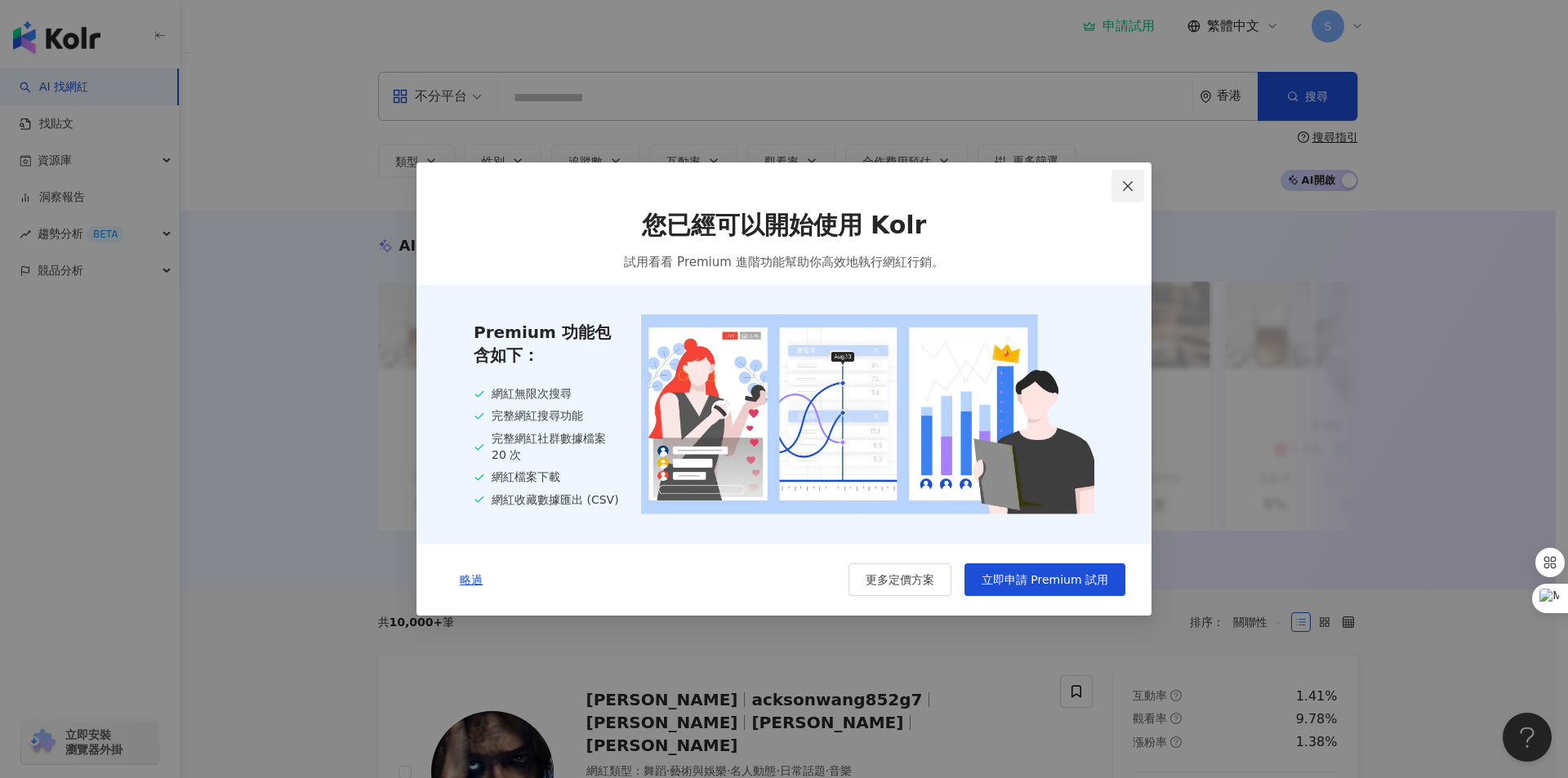
click at [1122, 185] on icon "close" at bounding box center [1128, 186] width 13 height 13
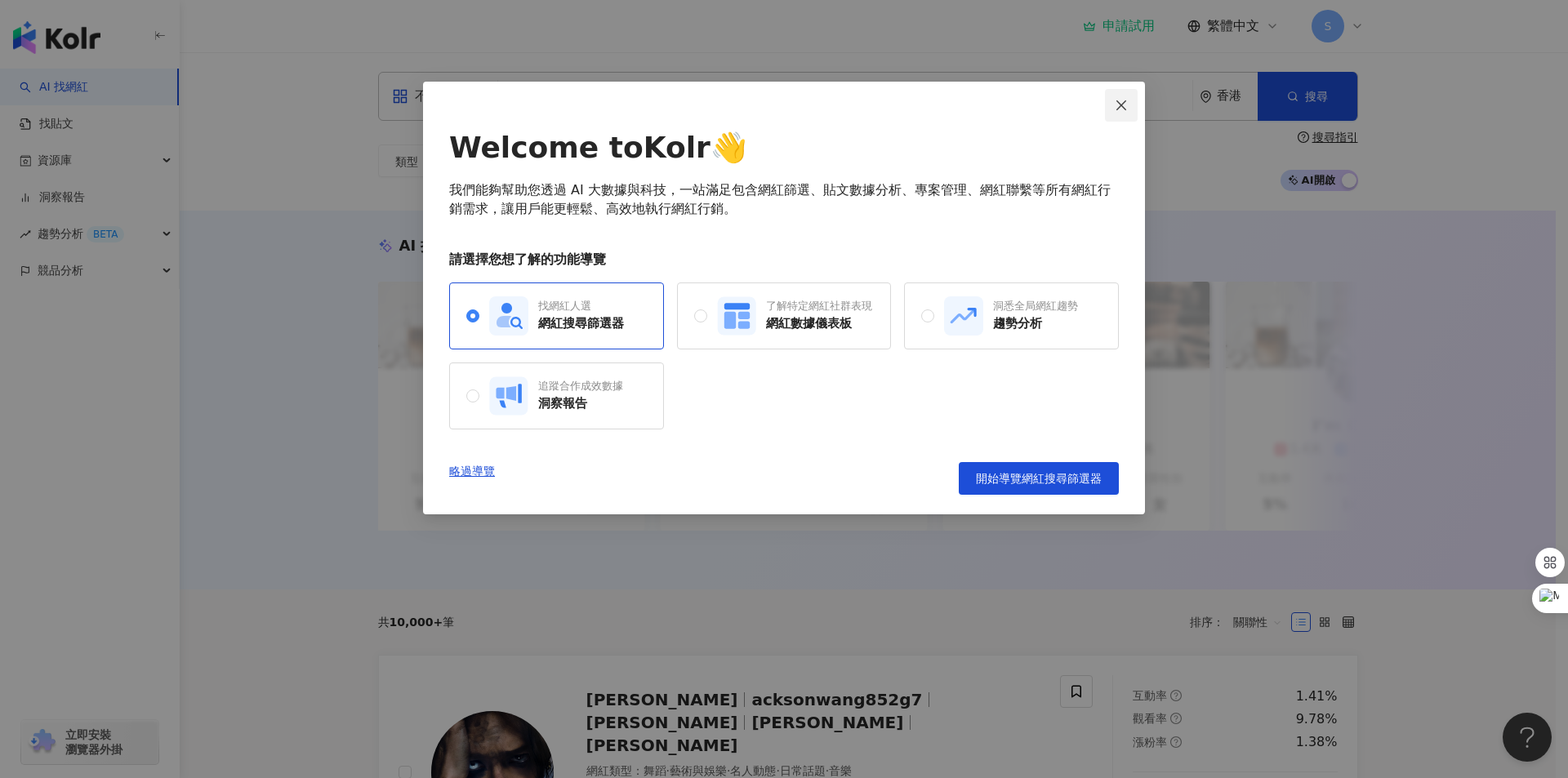
click at [1120, 112] on button "Close" at bounding box center [1121, 105] width 33 height 32
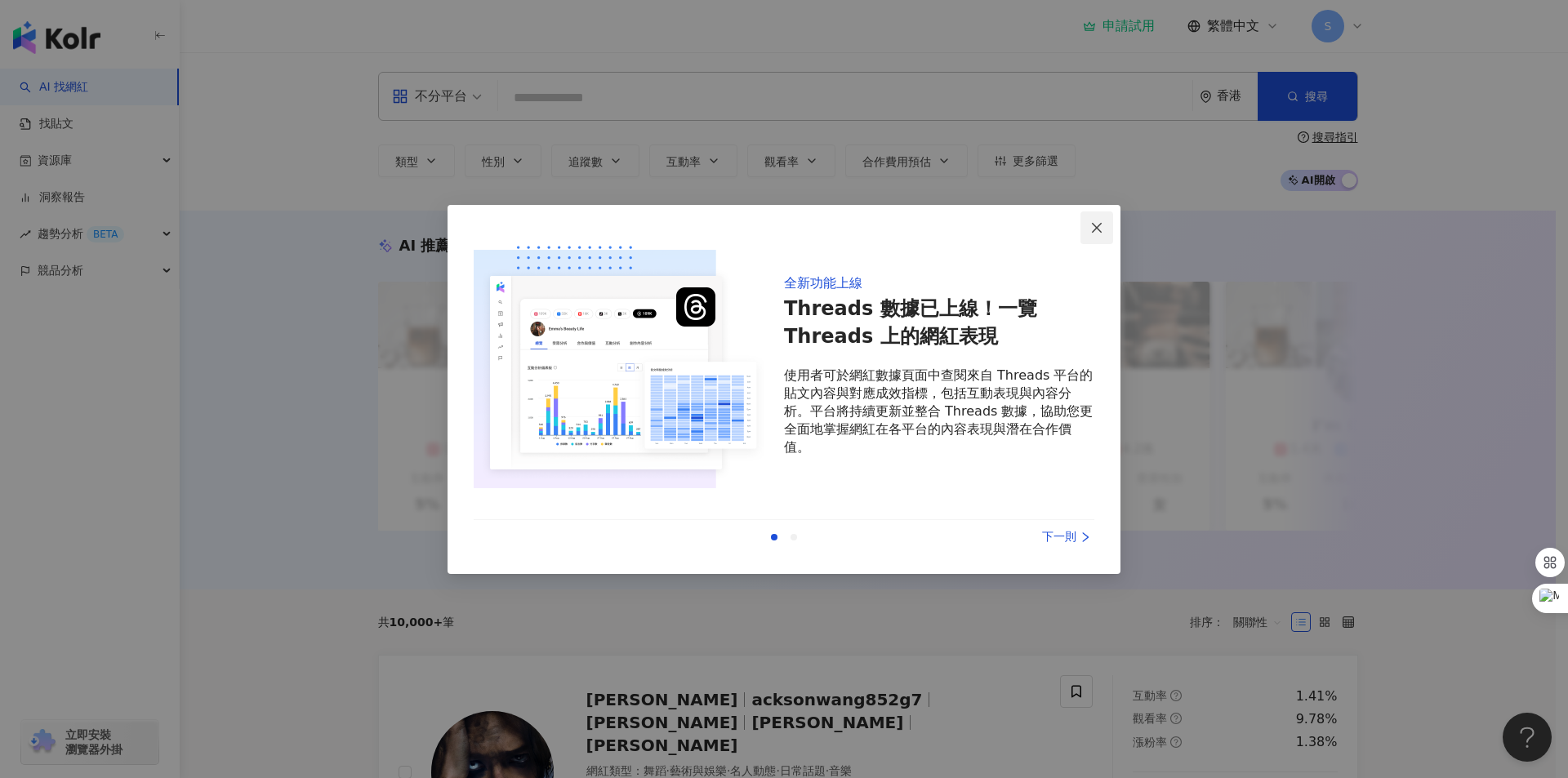
click at [1092, 227] on icon "close" at bounding box center [1097, 227] width 13 height 13
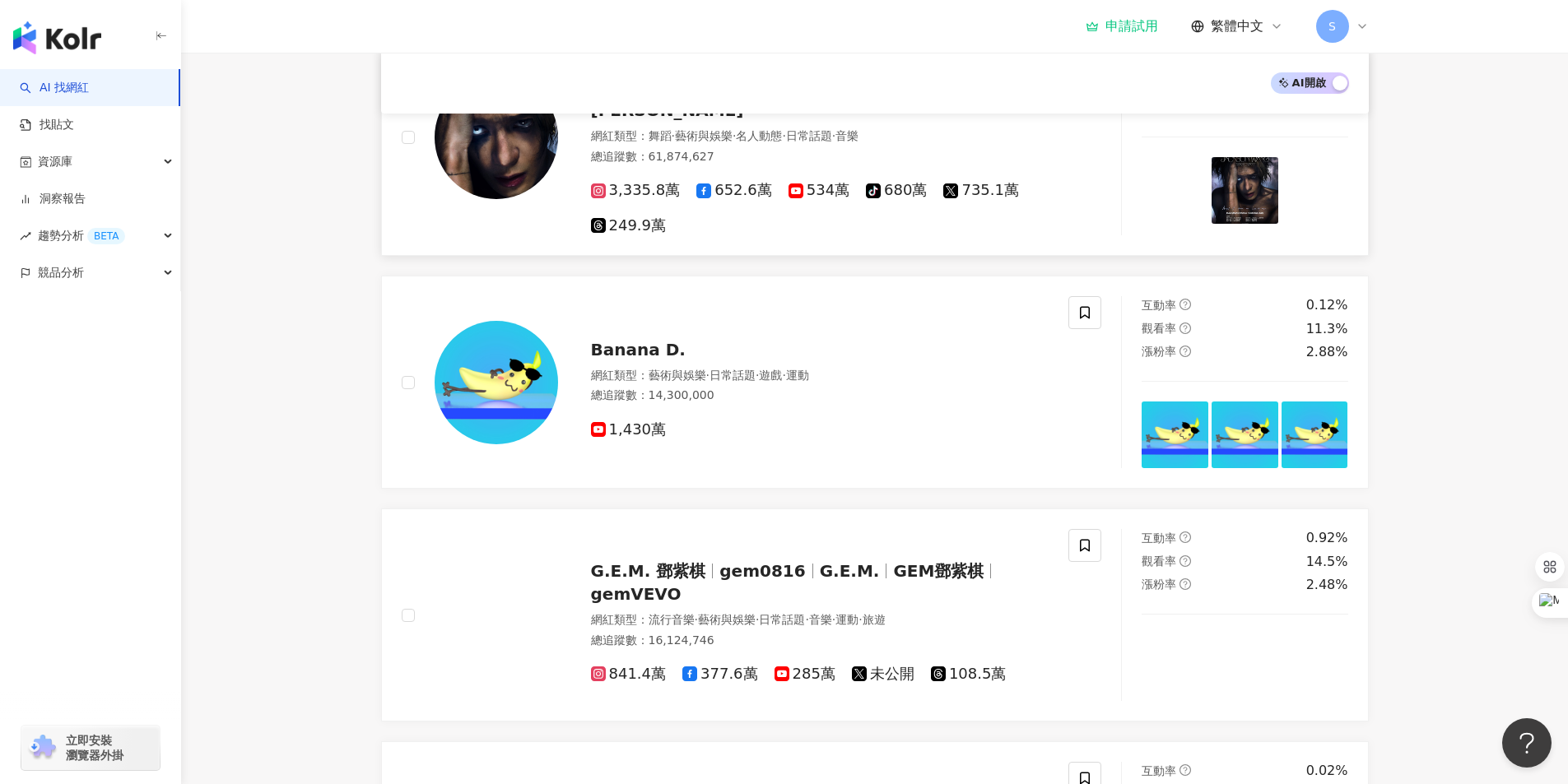
scroll to position [740, 0]
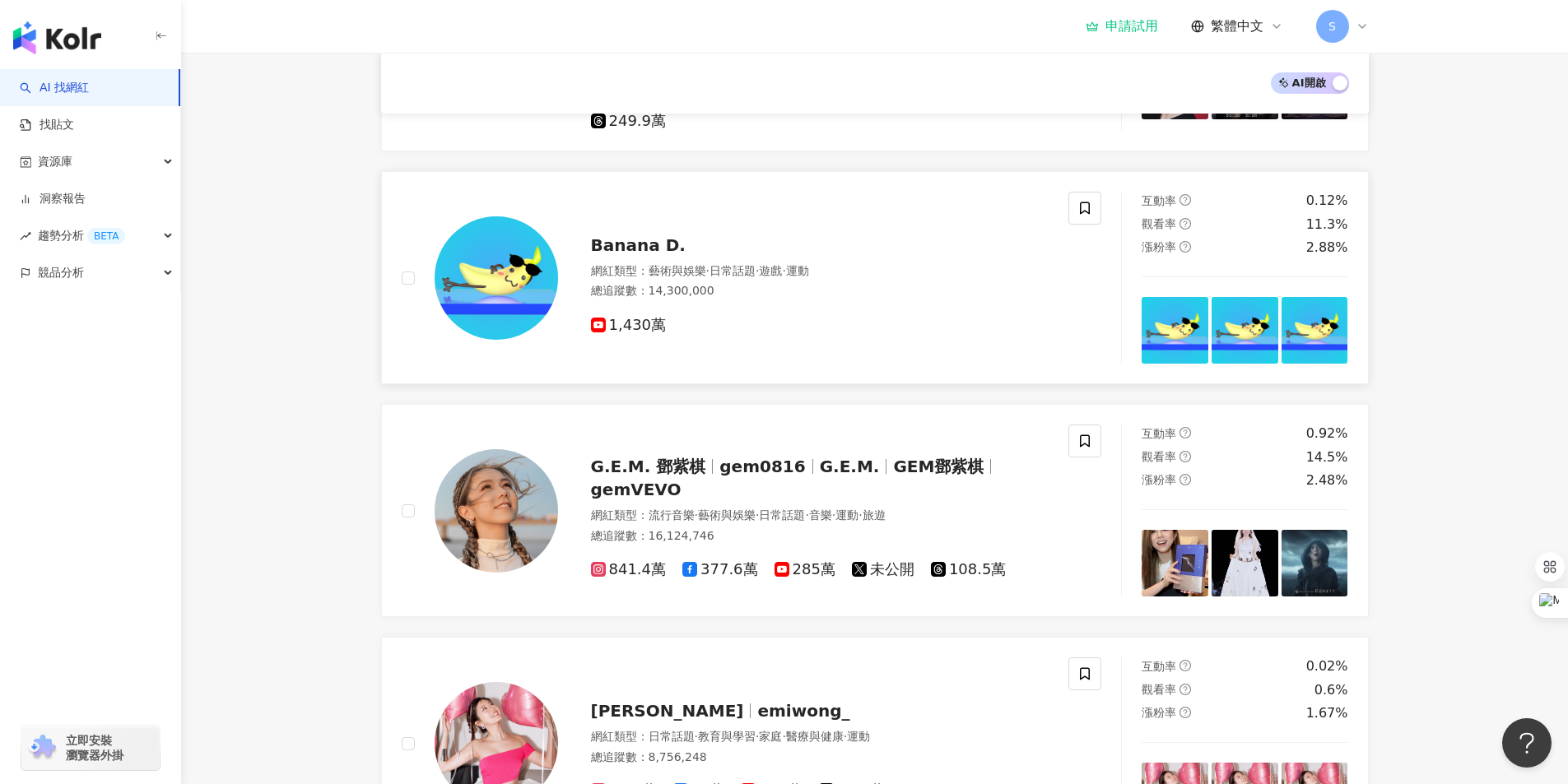
click at [692, 286] on div "總追蹤數 ： 14,300,000" at bounding box center [820, 291] width 459 height 17
click at [405, 404] on link "G.E.M. 鄧紫棋 gem0816 G.E.M. GEM鄧紫棋 gemVEVO 網紅類型 ： 流行音樂 · 藝術與娛樂 · 日常話題 · 音樂 · 運動 ·…" at bounding box center [874, 511] width 988 height 213
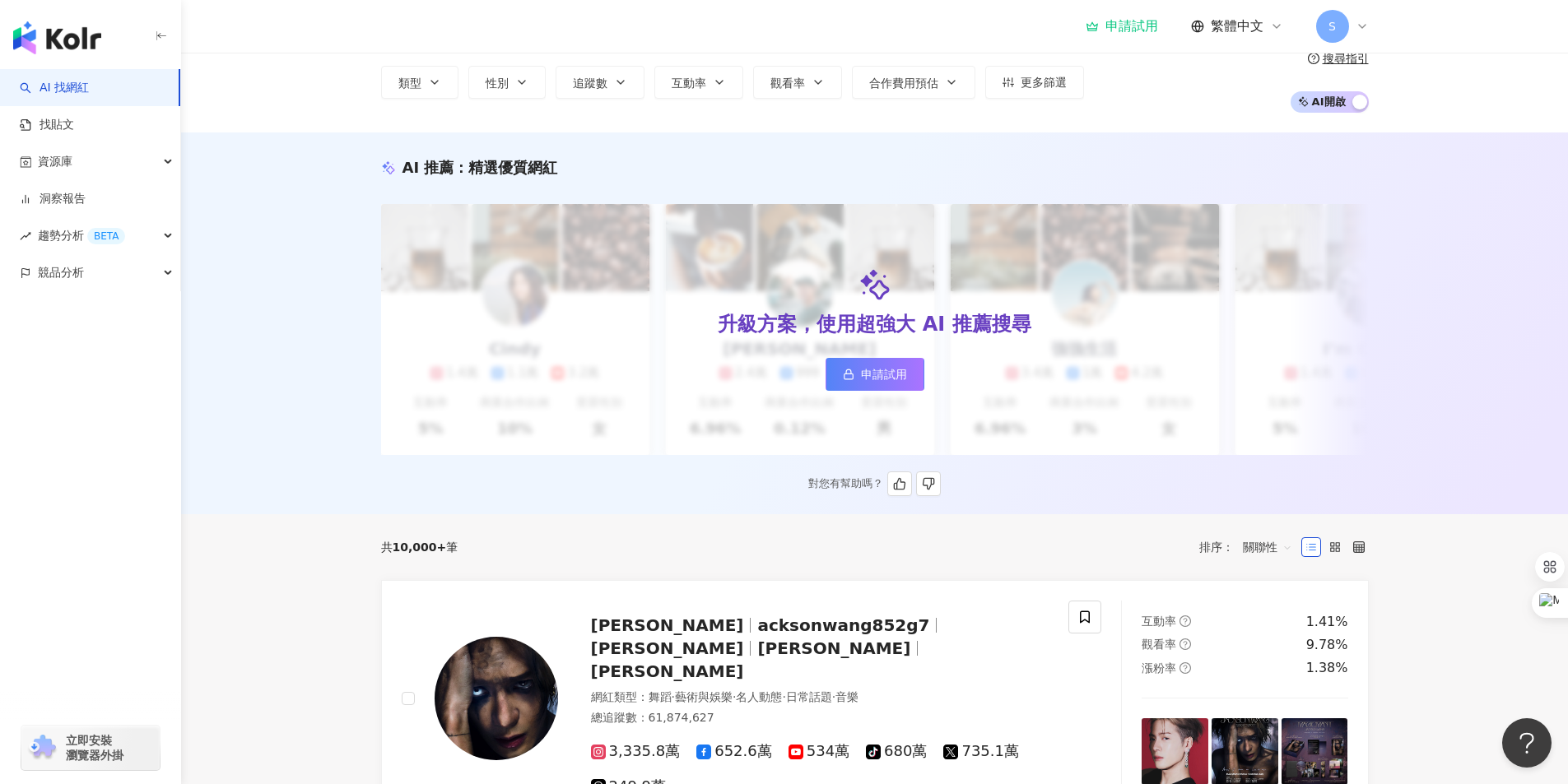
scroll to position [0, 0]
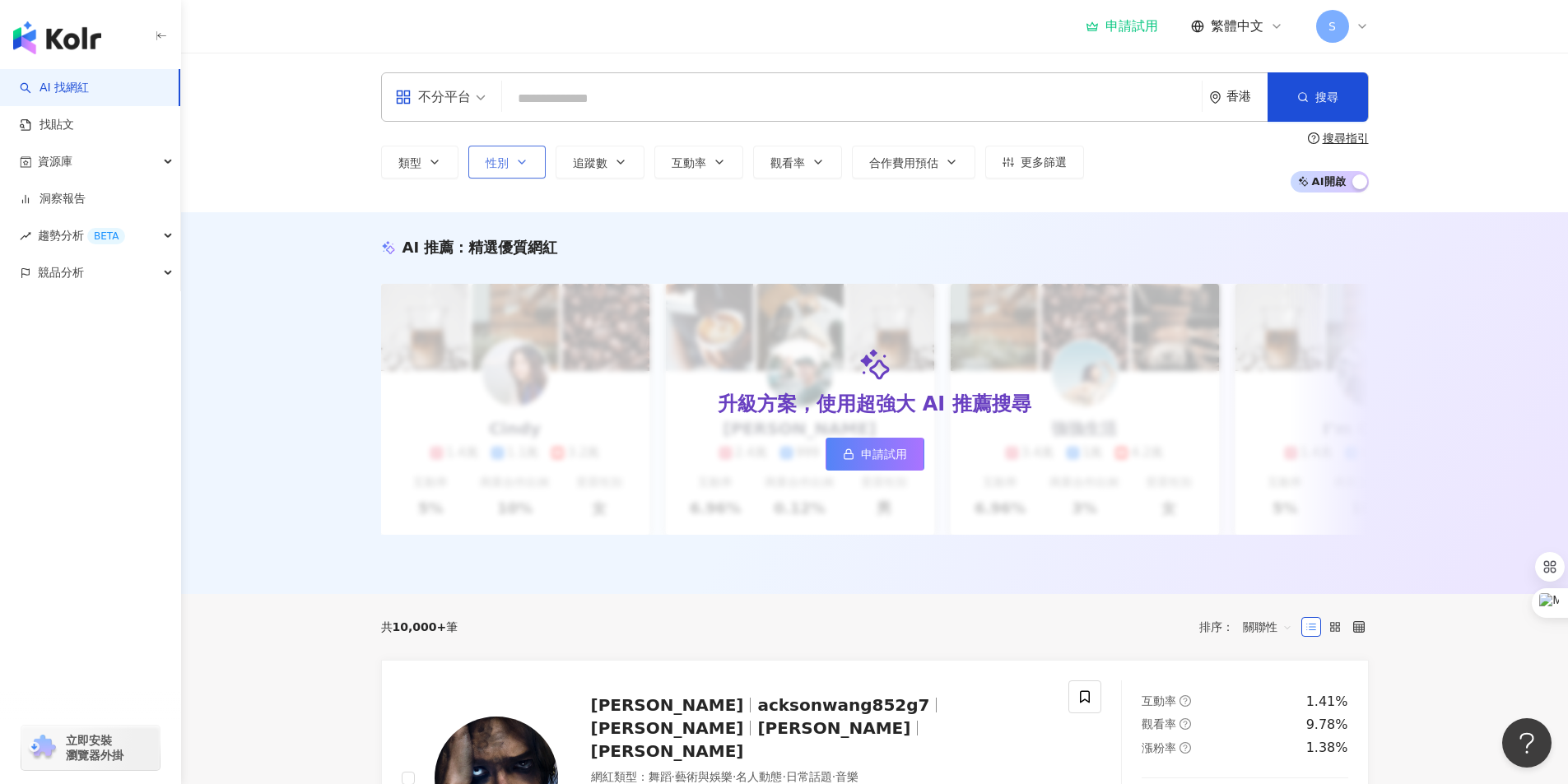
click at [515, 153] on button "性別" at bounding box center [506, 162] width 78 height 33
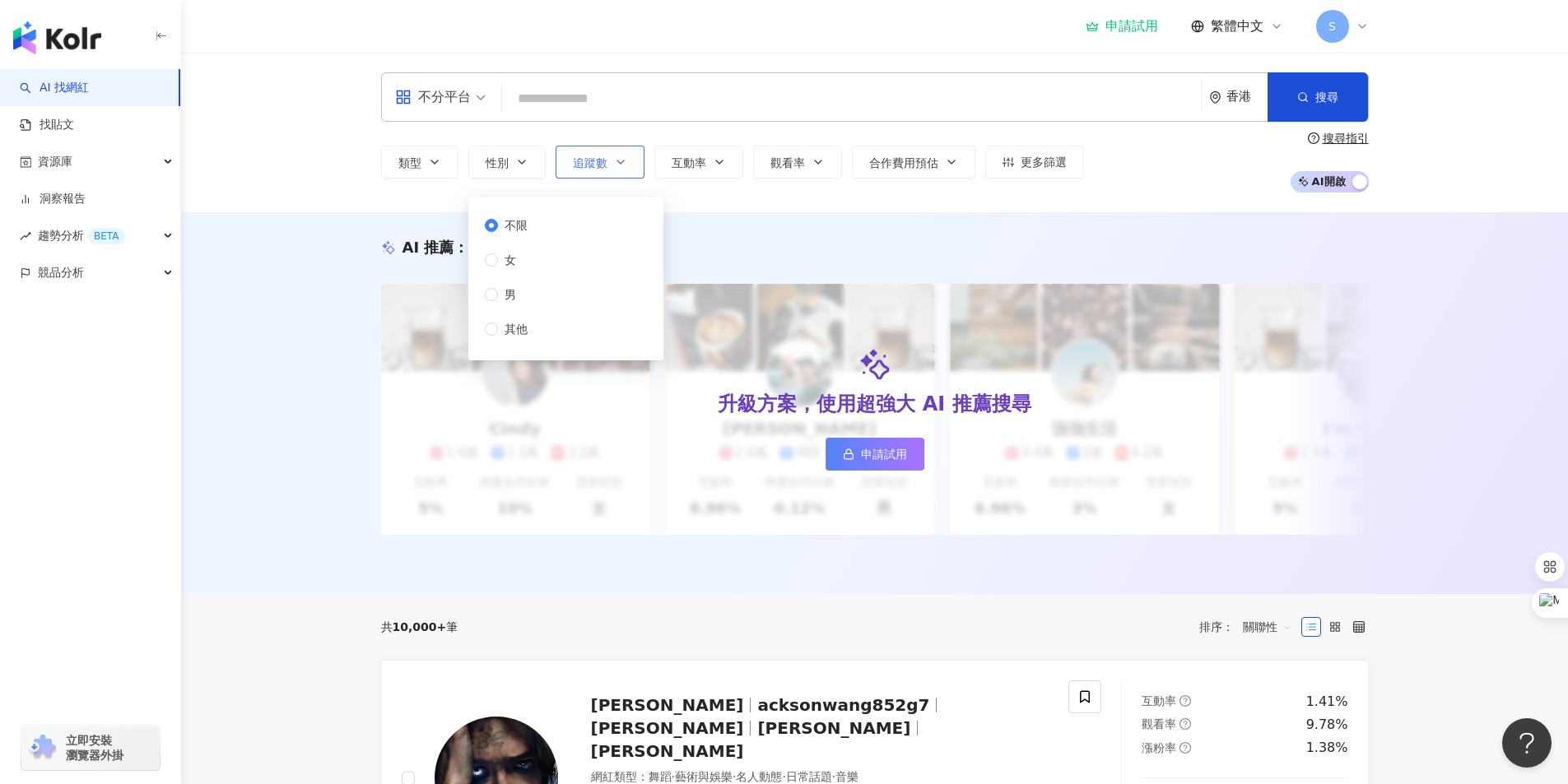
click at [589, 176] on button "追蹤數" at bounding box center [599, 162] width 89 height 33
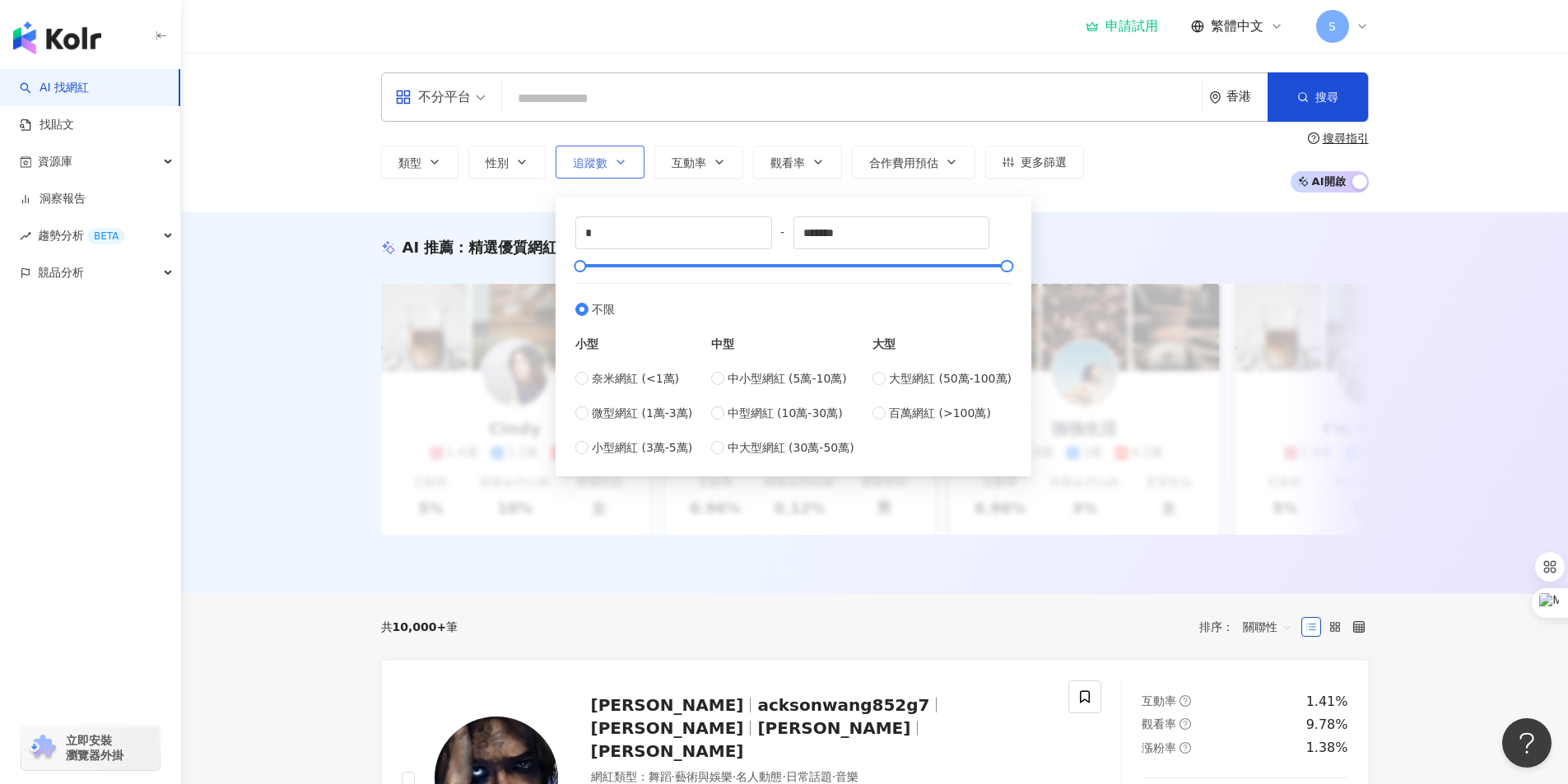
click at [594, 170] on button "追蹤數" at bounding box center [599, 162] width 89 height 33
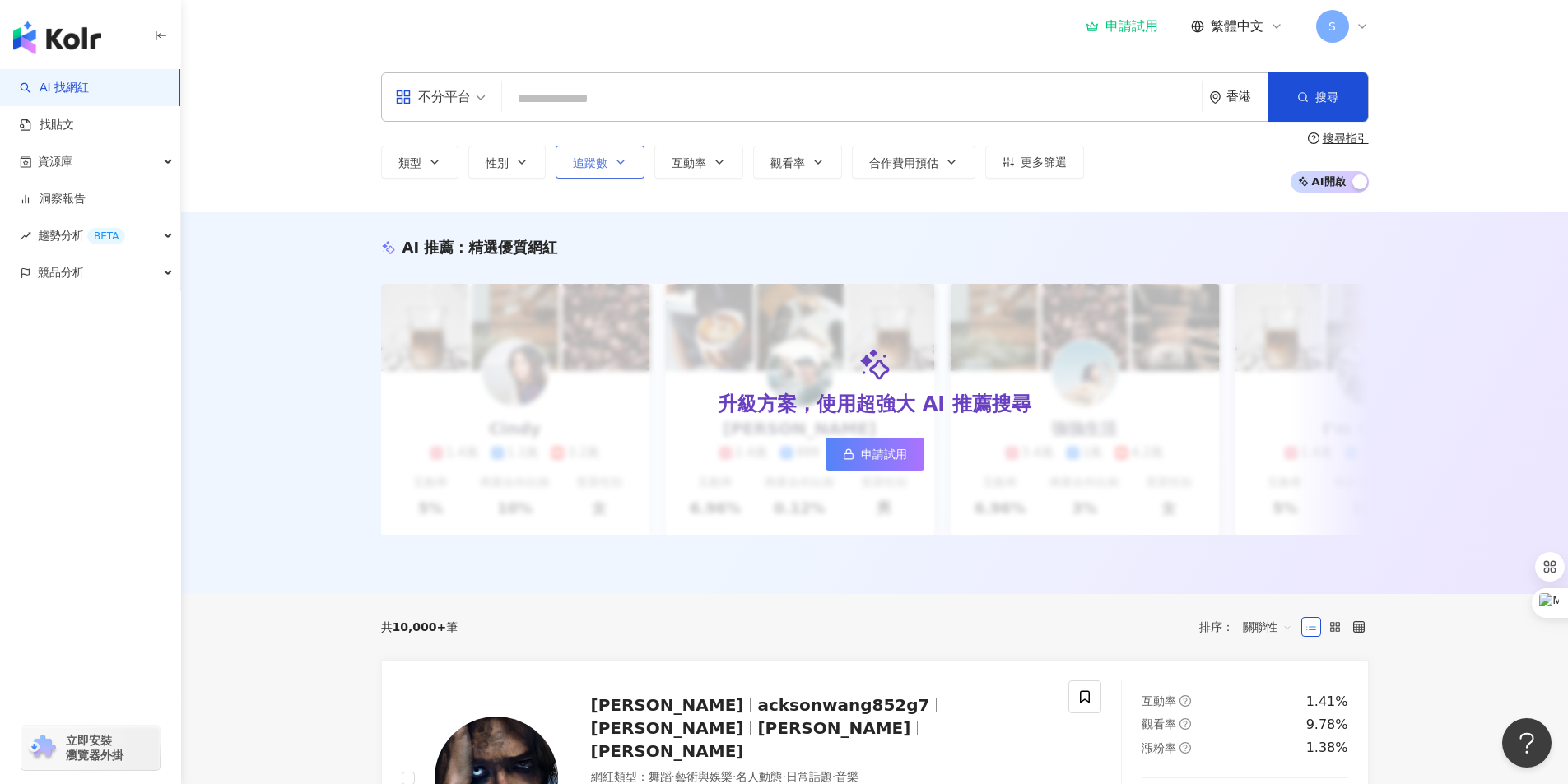
click at [596, 167] on span "追蹤數" at bounding box center [590, 163] width 35 height 13
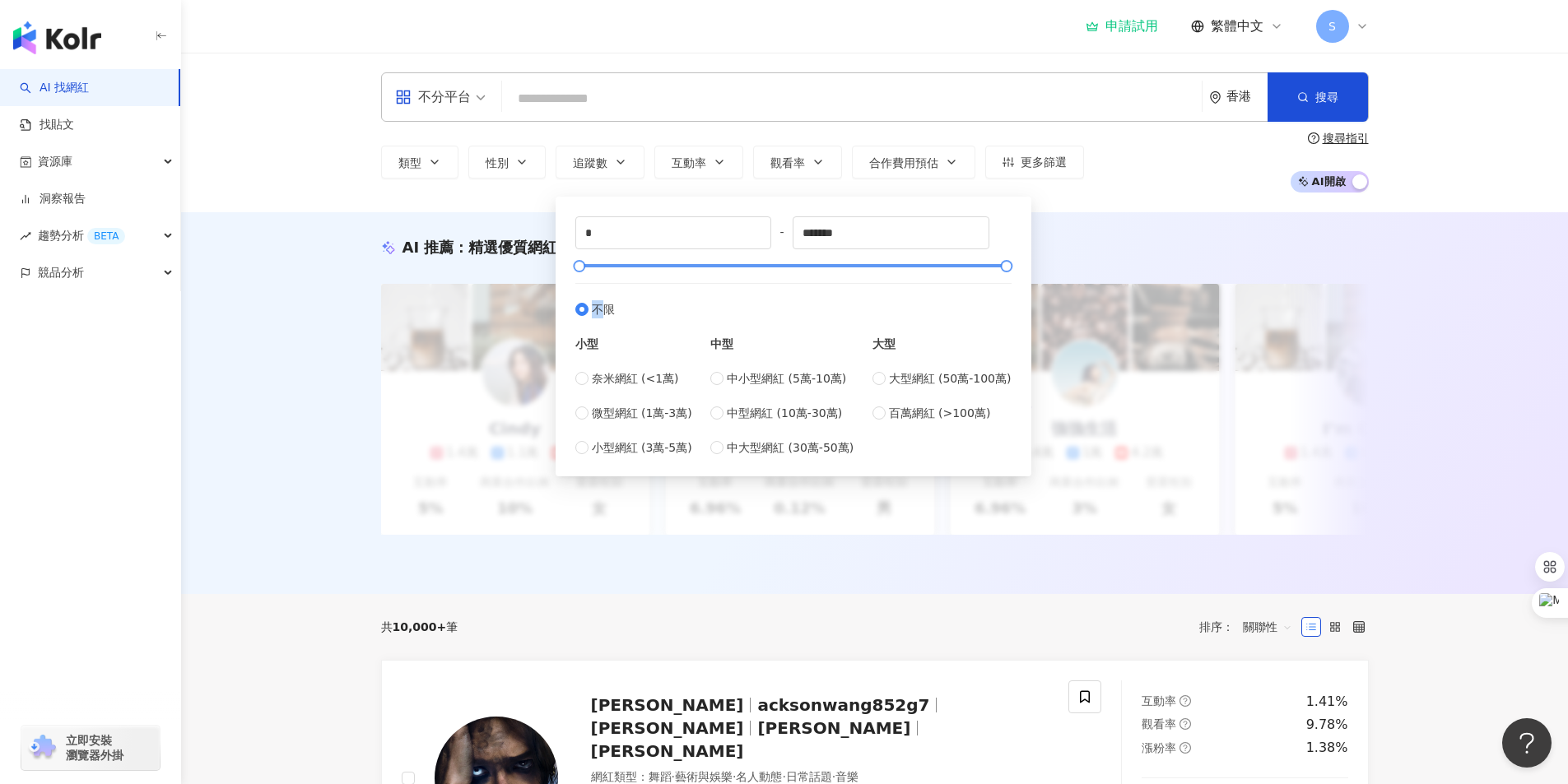
drag, startPoint x: 624, startPoint y: 265, endPoint x: 633, endPoint y: 262, distance: 9.5
click at [633, 262] on div "* - ******* 不限 小型 奈米網紅 (<1萬) 微型網紅 (1萬-3萬) 小型網紅 (3萬-5萬) 中型 中小型網紅 (5萬-10萬) 中型網紅 (…" at bounding box center [794, 336] width 436 height 240
drag, startPoint x: 606, startPoint y: 269, endPoint x: 532, endPoint y: 278, distance: 74.5
type input "*"
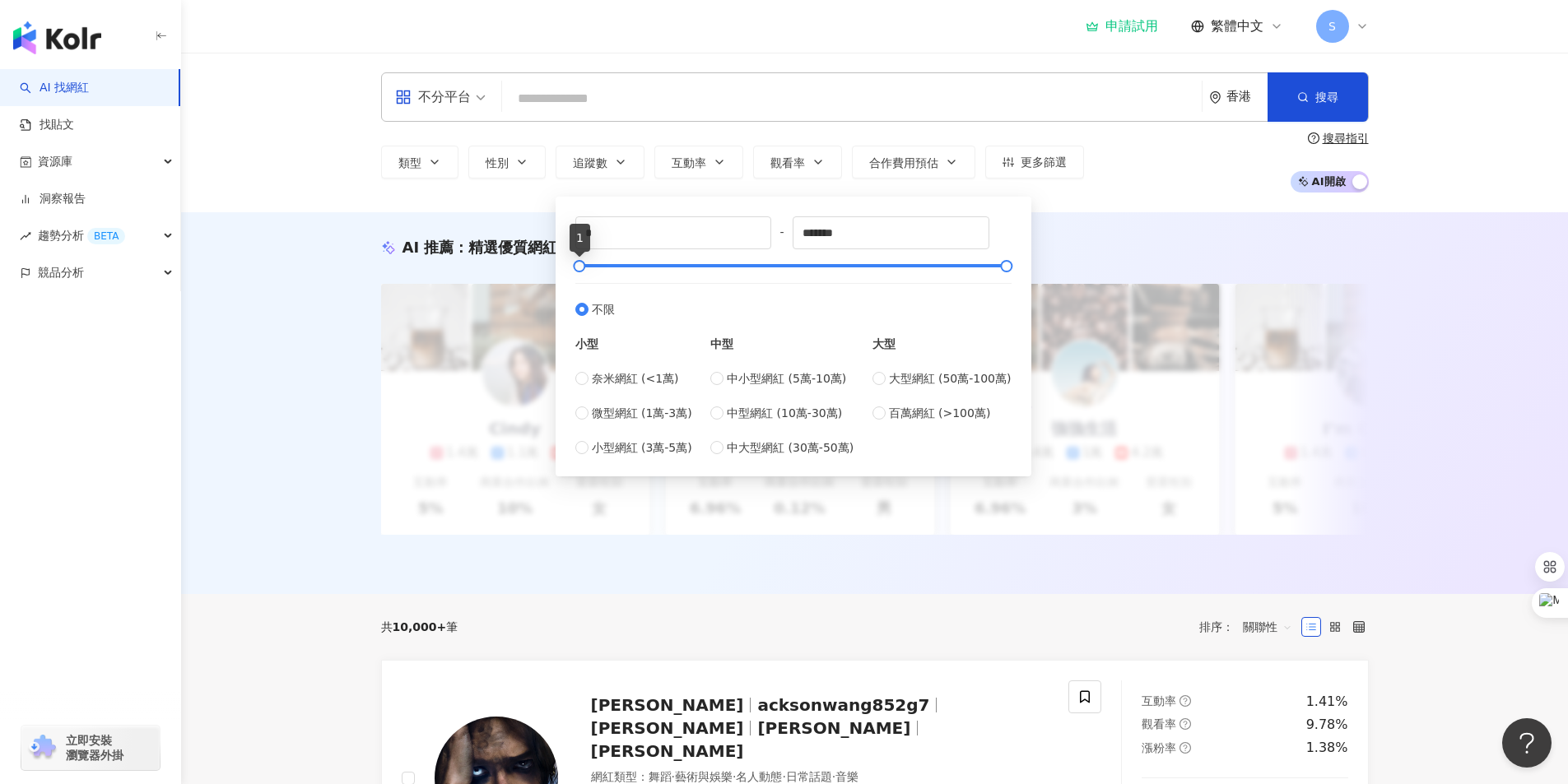
click at [212, 462] on div "AI 推薦 ： 精選優質網紅 升級方案，使用超強大 AI 推薦搜尋 申請試用 Cindy 1.4萬 1.1萬 3.2萬 互動率 5% 商業合作比例 10% 受…" at bounding box center [873, 403] width 1386 height 382
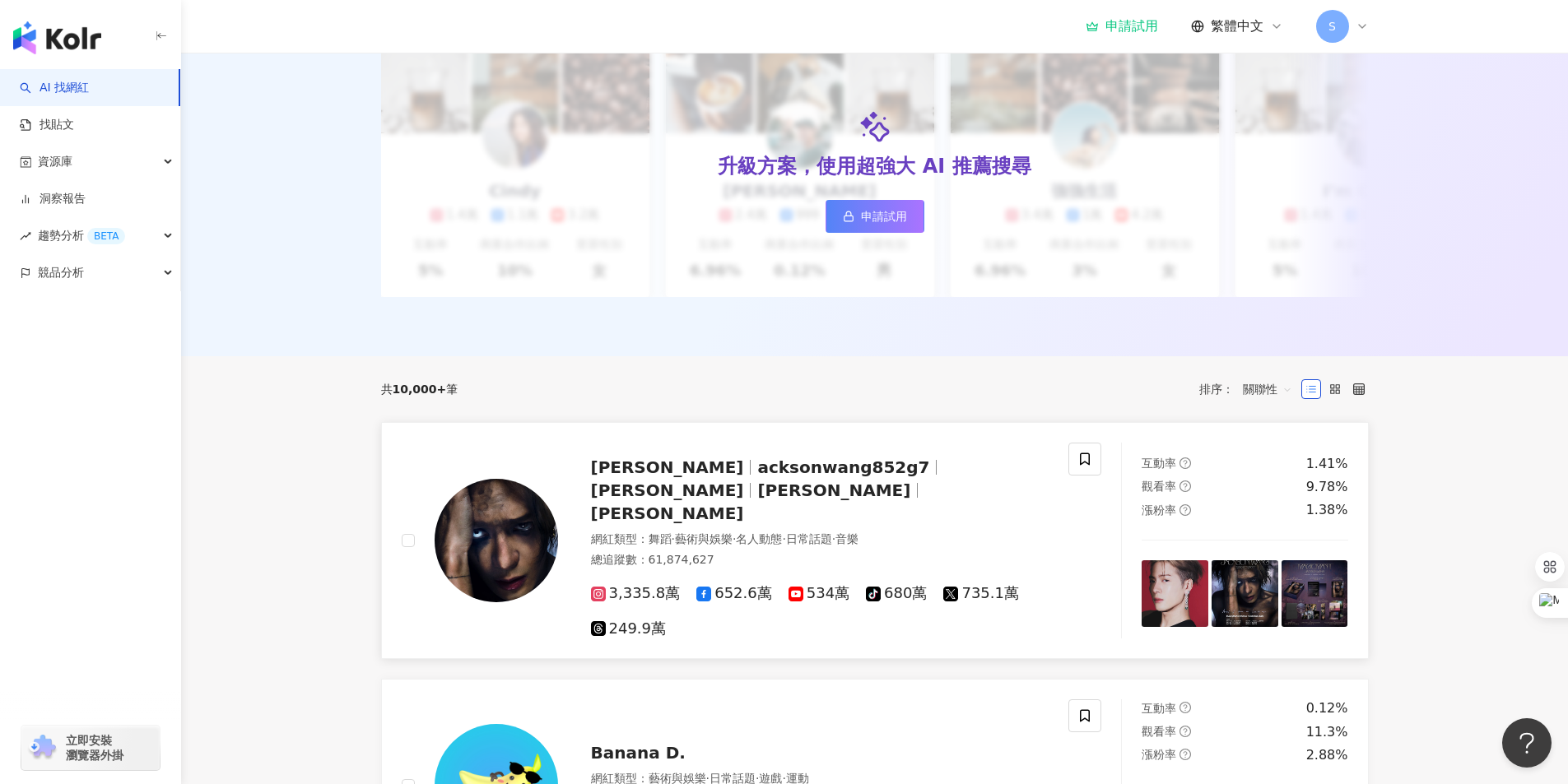
scroll to position [247, 0]
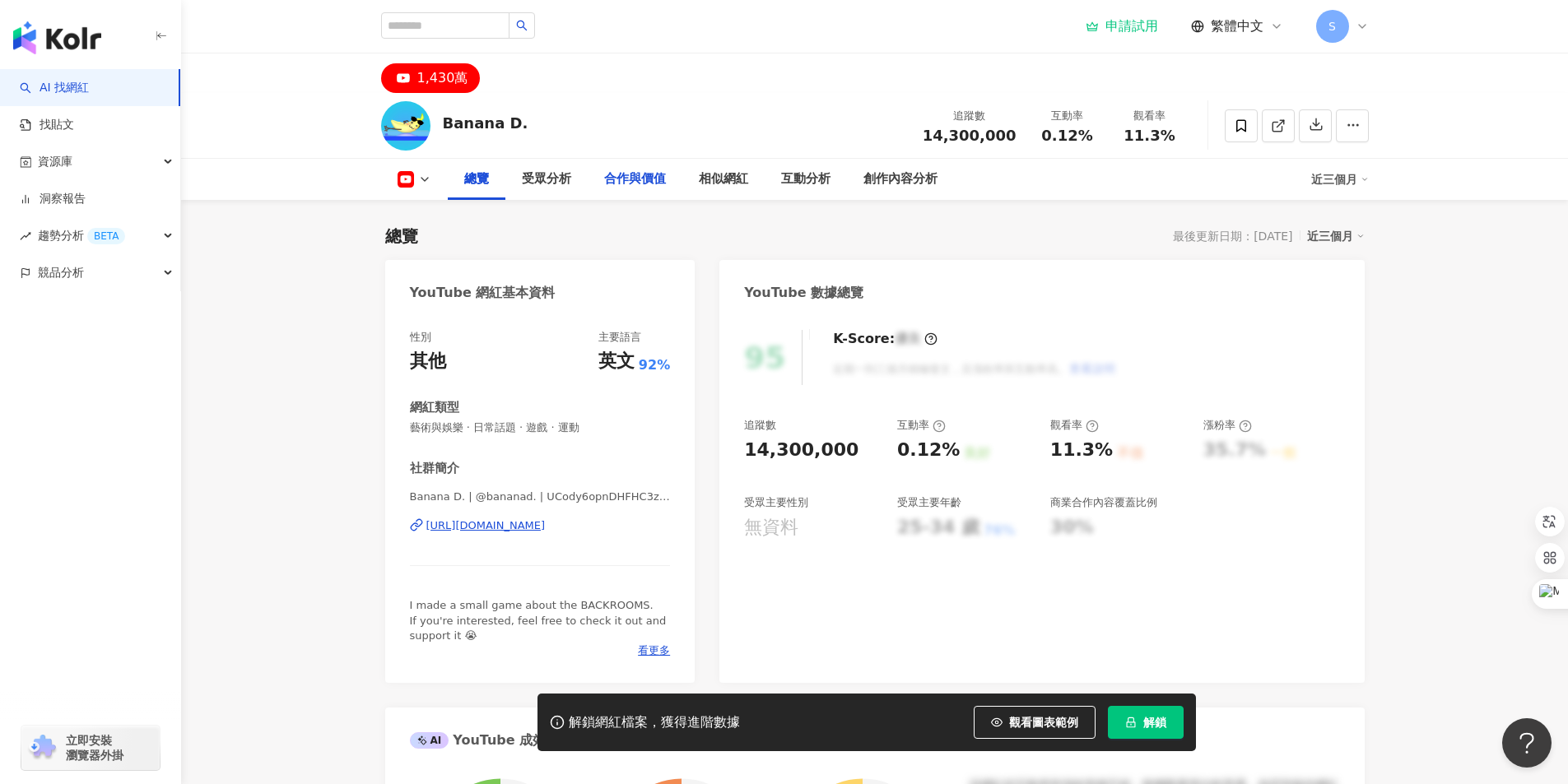
click at [443, 113] on div "Banana D. 追蹤數 14,300,000 互動率 0.12% 觀看率 11.3% 總覽 受眾分析 合作與價值 相似網紅 互動分析 創作內容分析 近三個月" at bounding box center [873, 146] width 1386 height 107
drag, startPoint x: 497, startPoint y: 114, endPoint x: 518, endPoint y: 110, distance: 21.4
click at [518, 110] on div "Banana D. 追蹤數 14,300,000 互動率 0.12% 觀看率 11.3%" at bounding box center [874, 124] width 1053 height 65
